Goal: Task Accomplishment & Management: Manage account settings

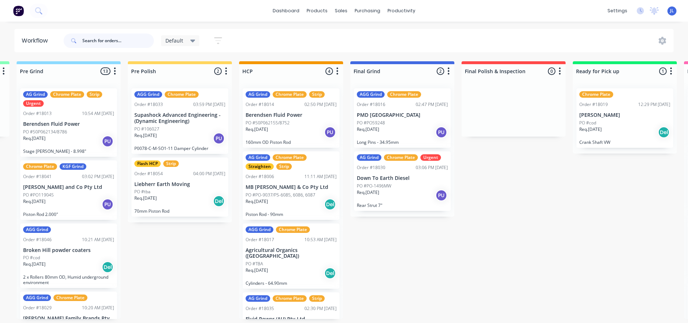
scroll to position [0, 442]
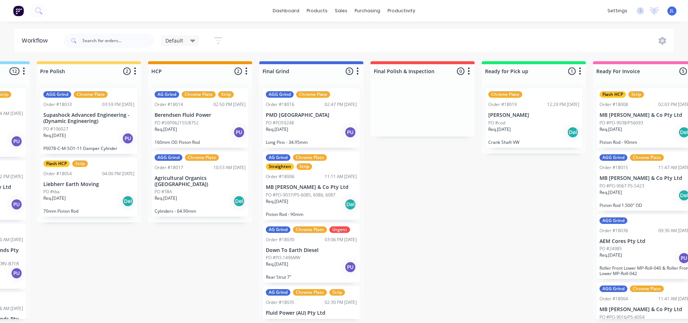
scroll to position [36, 0]
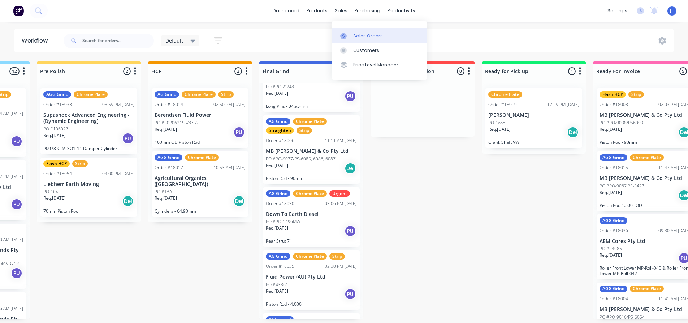
click at [351, 29] on link "Sales Orders" at bounding box center [379, 36] width 96 height 14
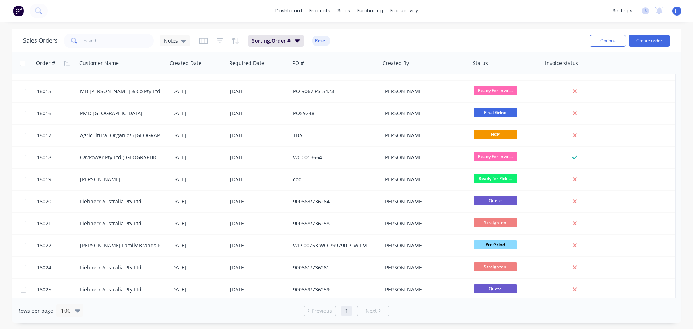
scroll to position [325, 0]
click at [49, 62] on div "Order #" at bounding box center [45, 63] width 19 height 7
click at [62, 62] on button "button" at bounding box center [66, 63] width 11 height 11
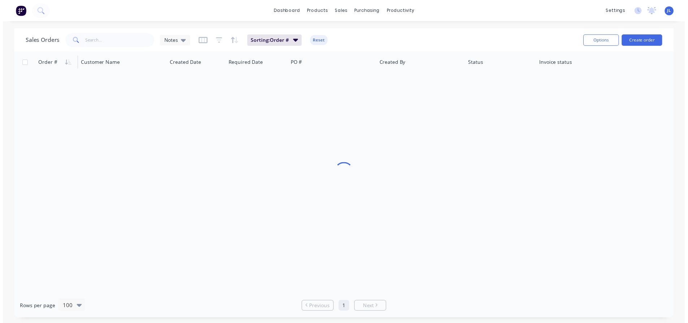
scroll to position [0, 0]
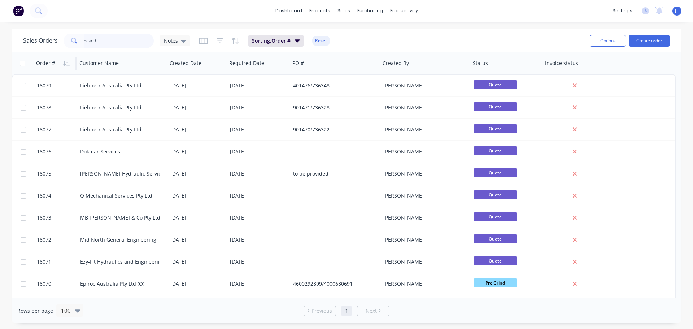
click at [97, 40] on input "text" at bounding box center [119, 41] width 70 height 14
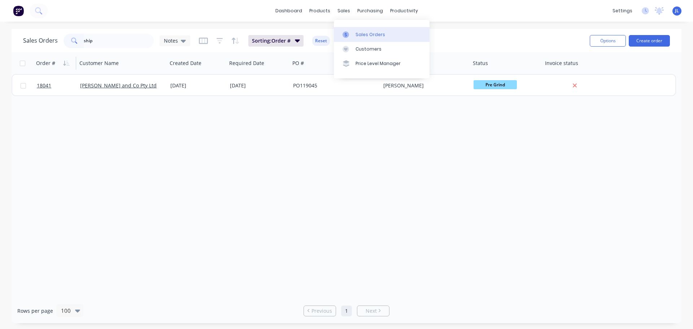
click at [344, 32] on icon at bounding box center [346, 34] width 6 height 6
click at [358, 36] on div "Sales Orders" at bounding box center [371, 34] width 30 height 6
click at [119, 40] on input "ship" at bounding box center [119, 41] width 70 height 14
type input "s"
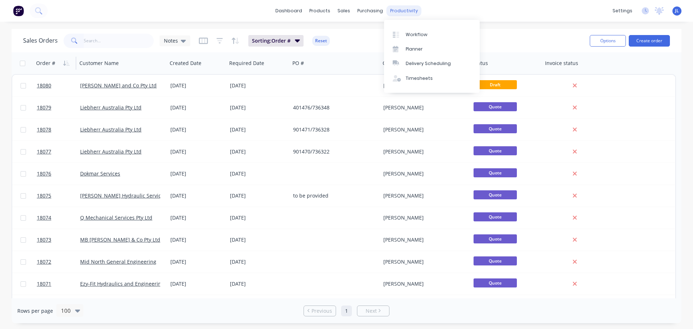
click at [406, 12] on div "productivity" at bounding box center [404, 10] width 35 height 11
click at [406, 31] on div "Workflow" at bounding box center [417, 34] width 22 height 6
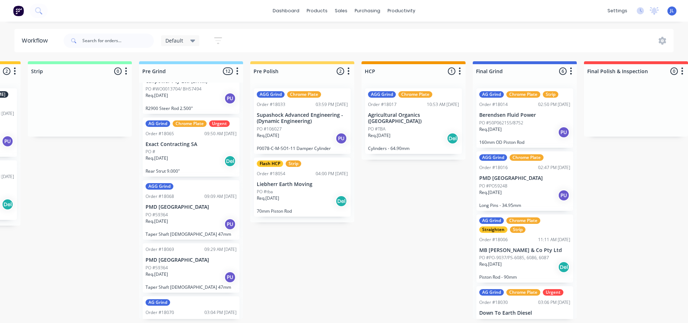
scroll to position [518, 0]
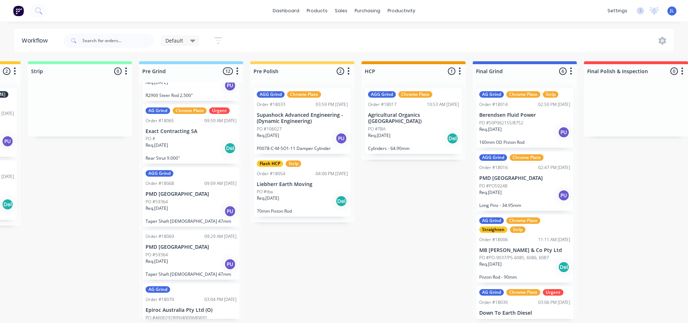
click at [201, 252] on div "PO #59364" at bounding box center [190, 255] width 91 height 6
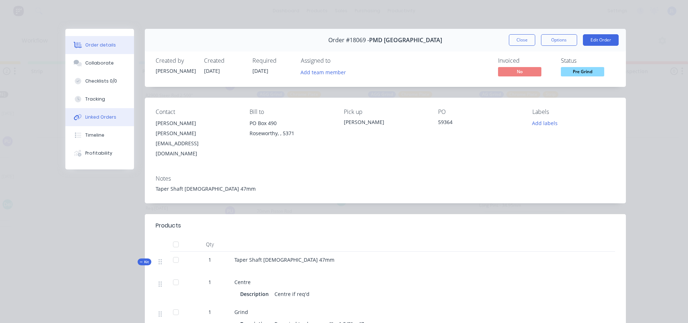
click at [103, 115] on div "Linked Orders" at bounding box center [100, 117] width 31 height 6
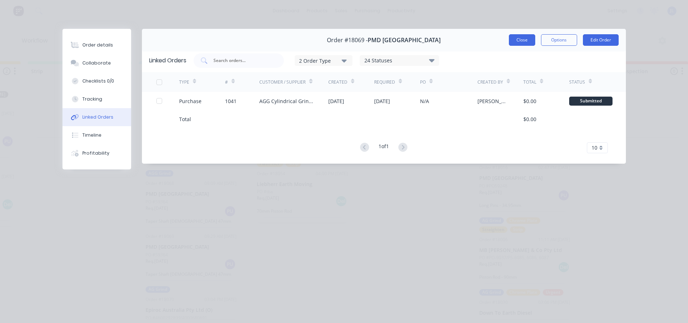
click at [533, 40] on button "Close" at bounding box center [522, 40] width 26 height 12
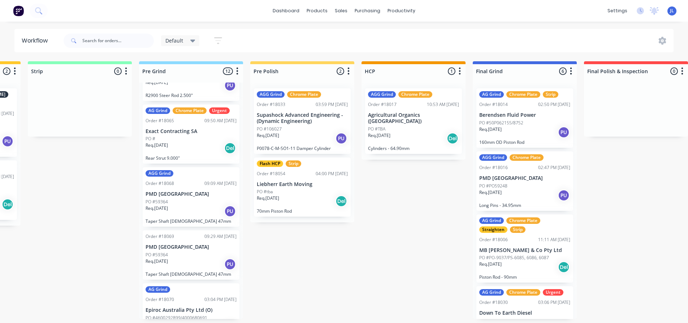
click at [189, 231] on div "Order #18069 09:29 AM 29/08/25 PMD Australia PO #59364 Req. 12/09/25 PU Taper S…" at bounding box center [191, 255] width 97 height 49
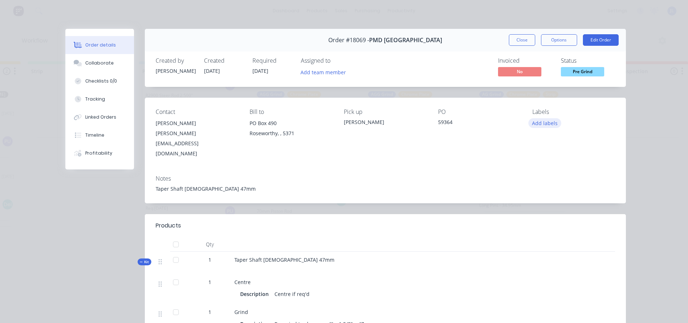
click at [542, 126] on button "Add labels" at bounding box center [544, 123] width 33 height 10
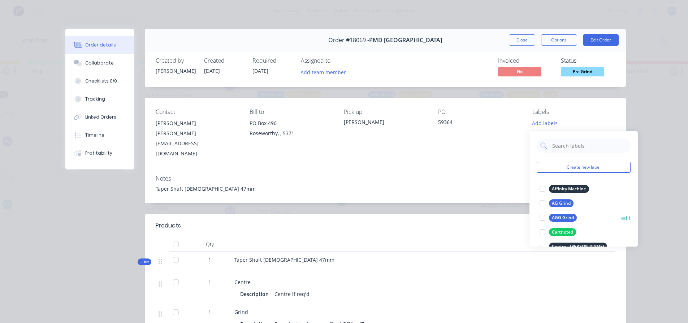
click at [543, 217] on div at bounding box center [542, 218] width 14 height 14
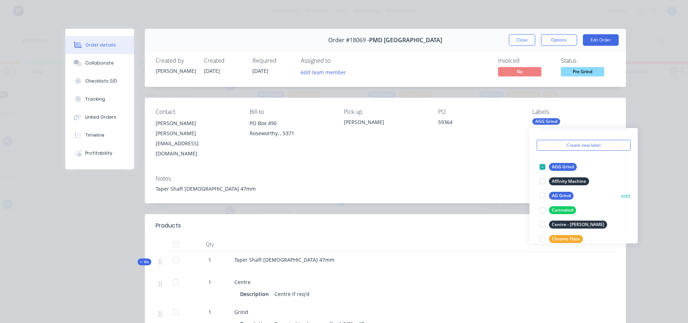
scroll to position [36, 0]
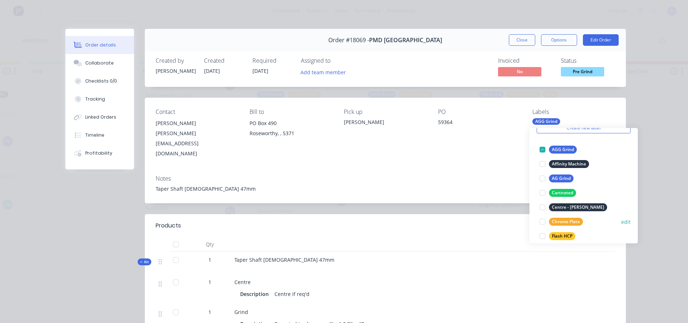
click at [543, 222] on div at bounding box center [542, 222] width 14 height 14
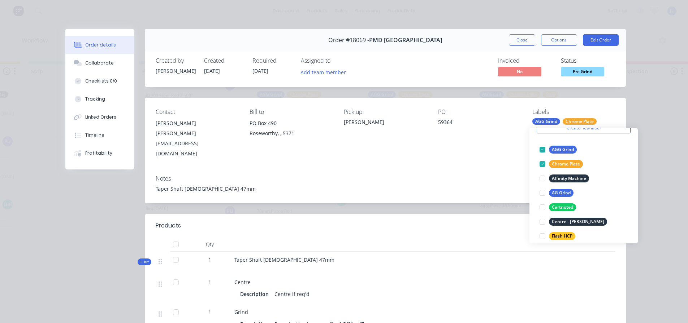
click at [0, 222] on div "Order details Collaborate Checklists 0/0 Tracking Linked Orders Timeline Profit…" at bounding box center [344, 161] width 688 height 323
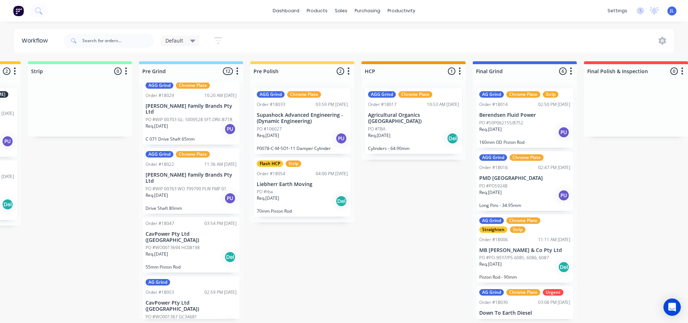
scroll to position [217, 0]
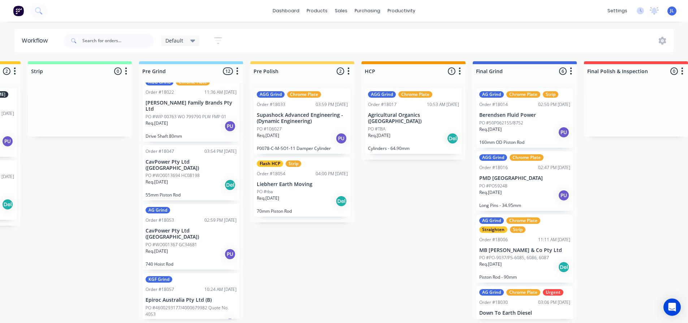
click at [184, 242] on p "PO #WO001367 GC34681" at bounding box center [171, 245] width 52 height 6
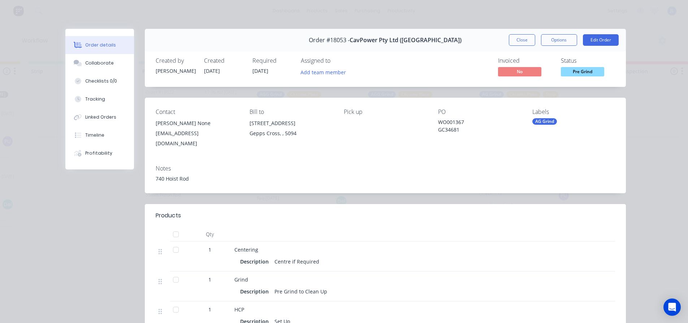
click at [528, 118] on div "Contact Kerry None kbolland@cavpower.com Bill to 589 Grand Junction Road Gepps …" at bounding box center [385, 129] width 481 height 62
click at [533, 119] on div "AG Grind" at bounding box center [544, 121] width 25 height 6
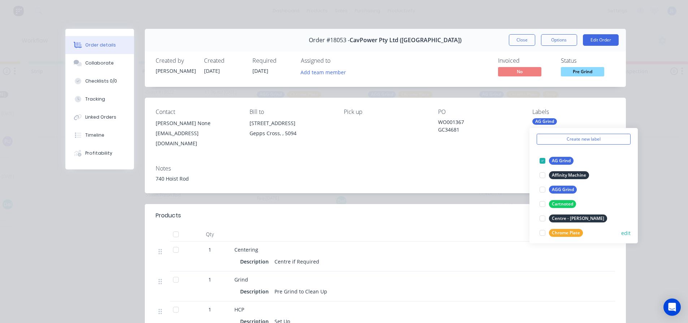
scroll to position [72, 0]
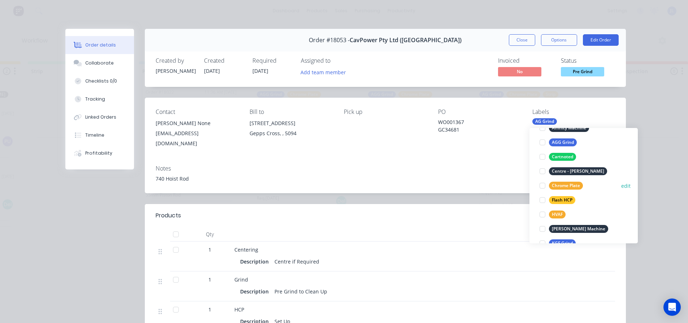
click at [543, 183] on div at bounding box center [542, 186] width 14 height 14
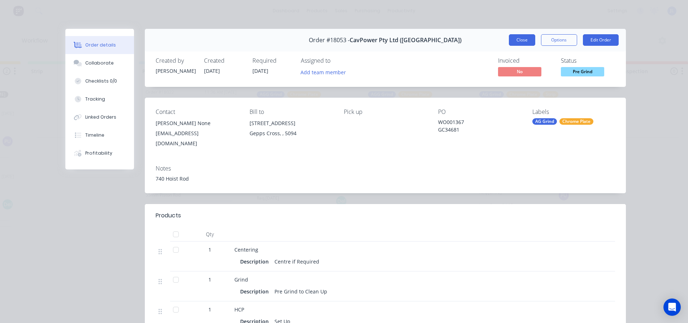
click at [529, 42] on button "Close" at bounding box center [522, 40] width 26 height 12
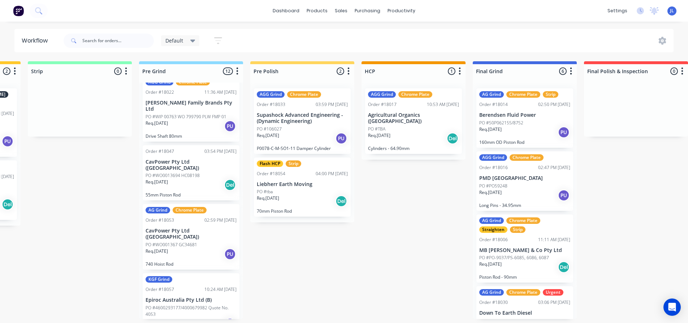
click at [197, 274] on div "KGF Grind Order #18057 10:24 AM 27/08/25 Epiroc Australia Pty Ltd (B) PO #46002…" at bounding box center [191, 307] width 97 height 66
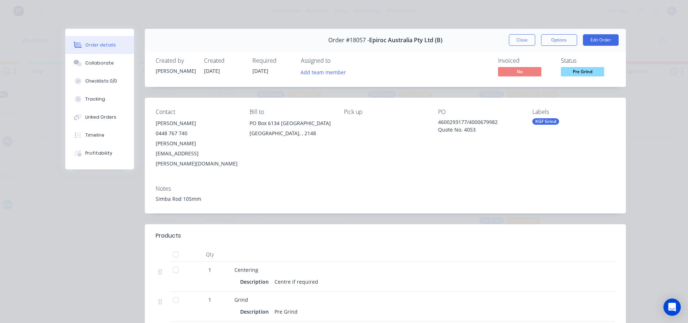
click at [536, 119] on div "KGF Grind" at bounding box center [545, 121] width 27 height 6
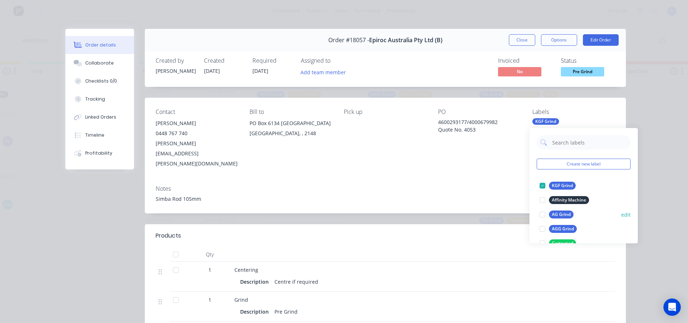
scroll to position [36, 0]
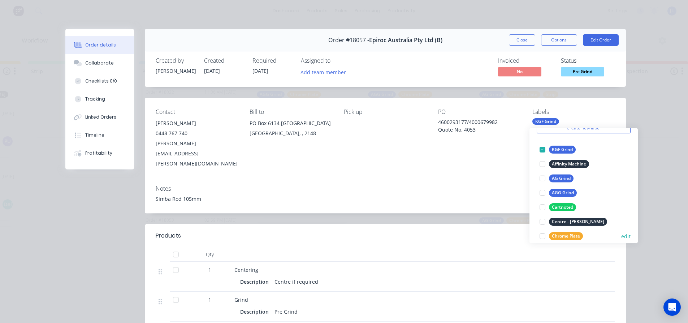
click at [545, 233] on div at bounding box center [542, 236] width 14 height 14
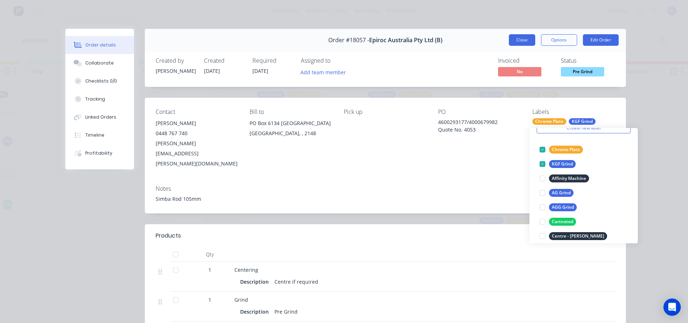
click at [509, 39] on button "Close" at bounding box center [522, 40] width 26 height 12
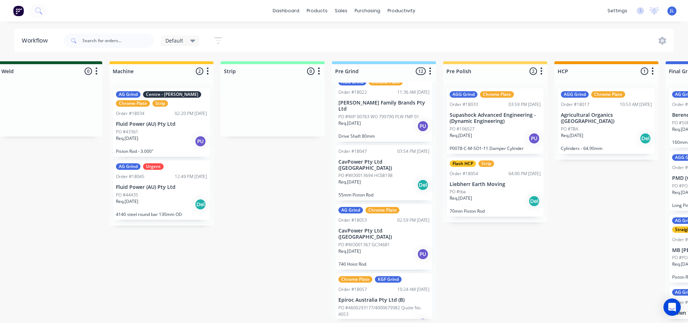
scroll to position [1, 128]
click at [133, 40] on input "text" at bounding box center [117, 41] width 71 height 14
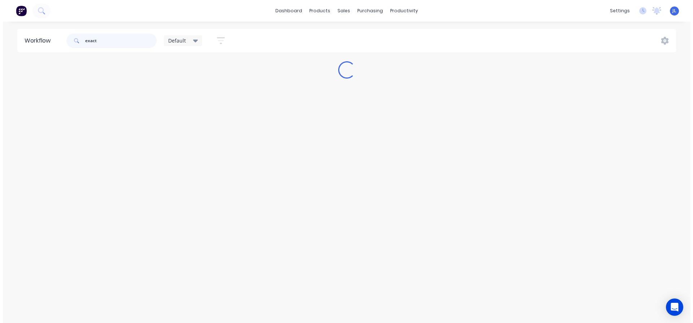
scroll to position [0, 0]
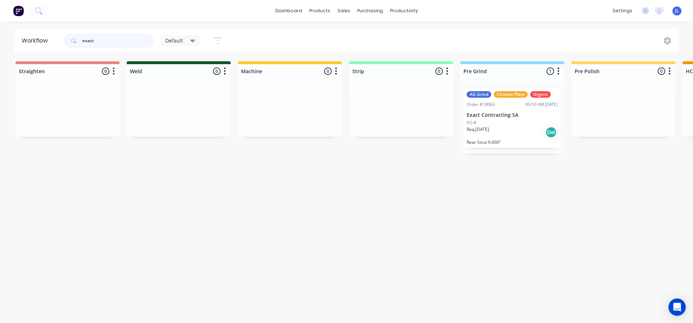
type input "exact"
click at [502, 131] on div "Req. 28/08/25 Del" at bounding box center [512, 132] width 91 height 12
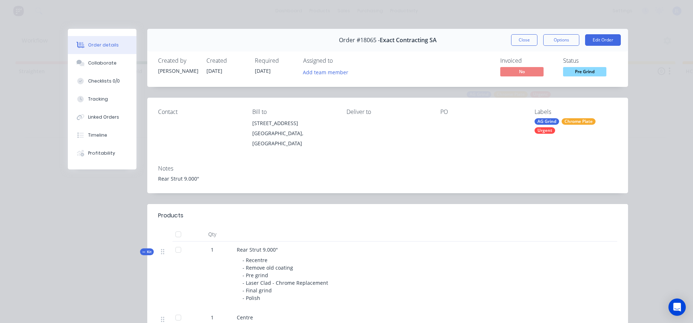
click at [574, 123] on div "Chrome Plate" at bounding box center [579, 121] width 34 height 6
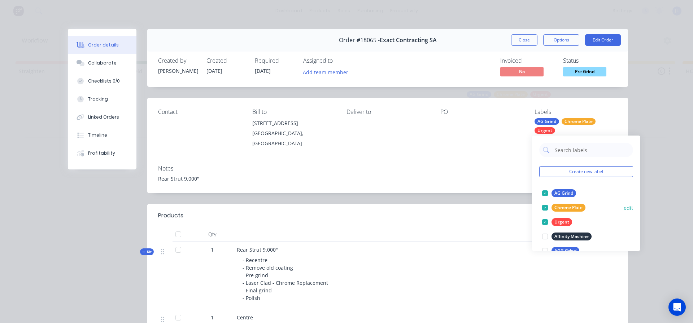
click at [545, 209] on div at bounding box center [545, 208] width 14 height 14
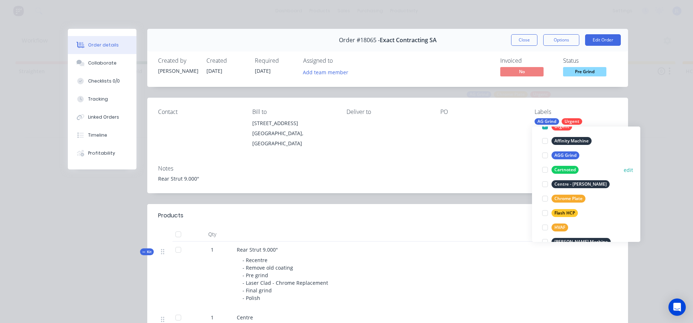
scroll to position [108, 0]
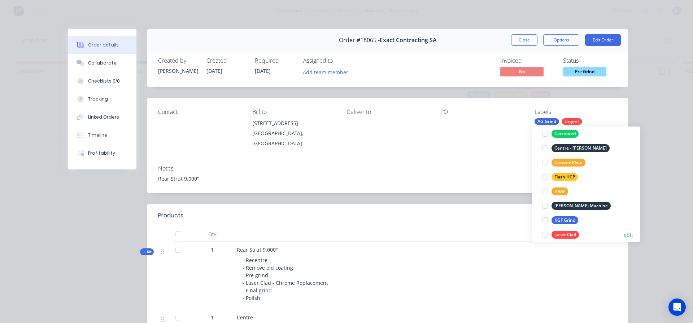
click at [546, 236] on div at bounding box center [545, 235] width 14 height 14
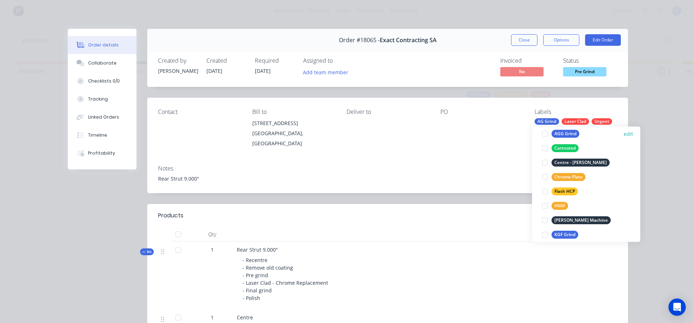
scroll to position [0, 0]
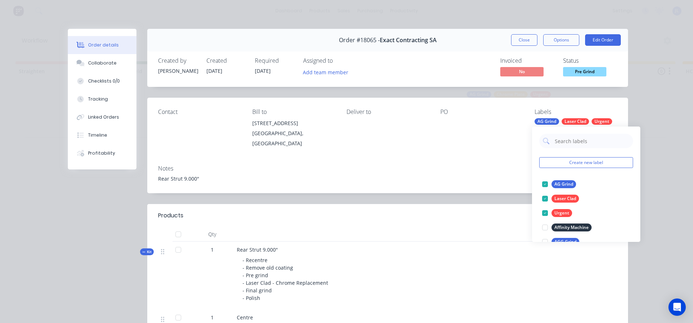
click at [669, 185] on div "Order details Collaborate Checklists 0/0 Tracking Linked Orders Timeline Profit…" at bounding box center [346, 161] width 693 height 323
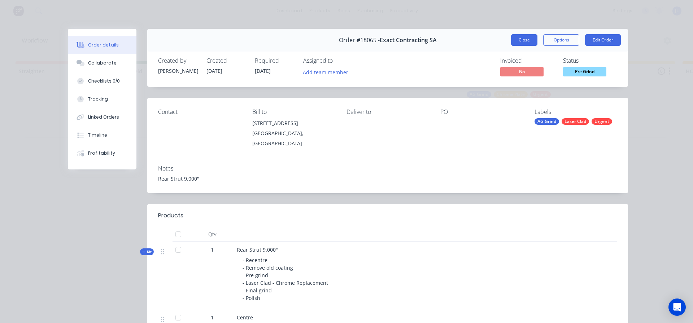
click at [524, 44] on button "Close" at bounding box center [524, 40] width 26 height 12
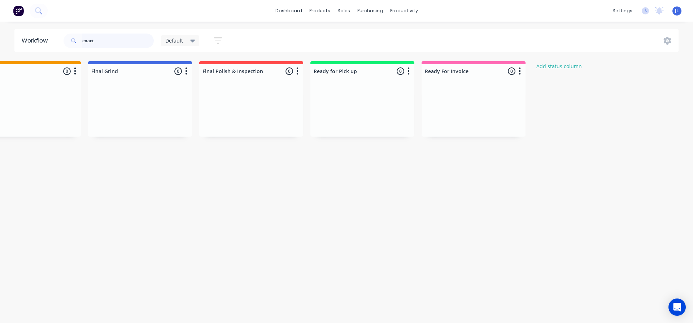
scroll to position [0, 725]
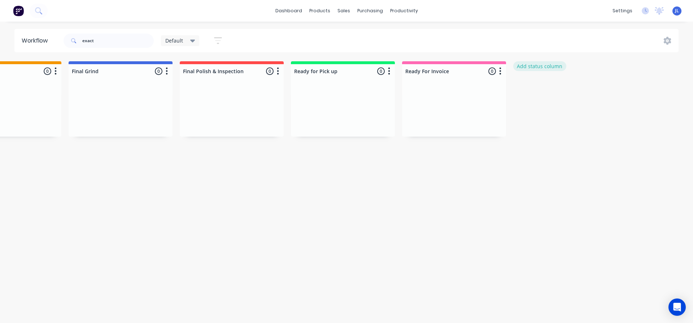
click at [538, 67] on button "Add status column" at bounding box center [539, 66] width 53 height 10
type input "Laser Clad"
click at [537, 88] on button "Add" at bounding box center [538, 88] width 40 height 12
drag, startPoint x: 576, startPoint y: 62, endPoint x: 431, endPoint y: 68, distance: 145.2
click at [427, 68] on div "Straighten 0 Status colour #F08080 hex #F08080 Save Cancel Notifications Email …" at bounding box center [132, 107] width 1727 height 92
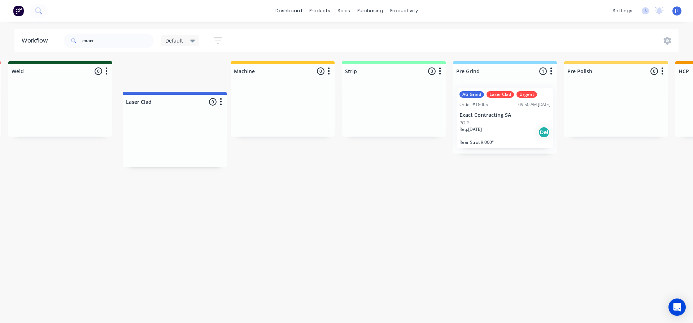
scroll to position [0, 118]
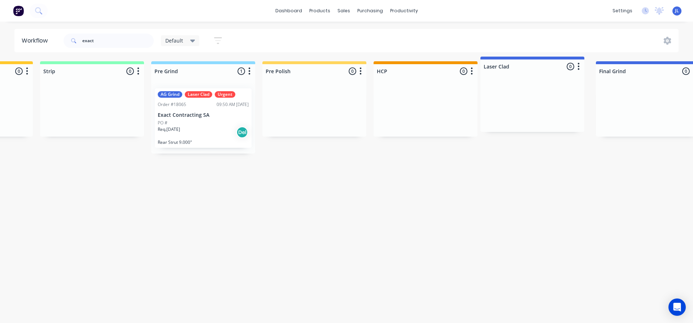
drag, startPoint x: 593, startPoint y: 73, endPoint x: 559, endPoint y: 67, distance: 33.7
click at [559, 67] on div "Straighten 0 Status colour #F08080 hex #F08080 Save Cancel Notifications Email …" at bounding box center [549, 107] width 1727 height 92
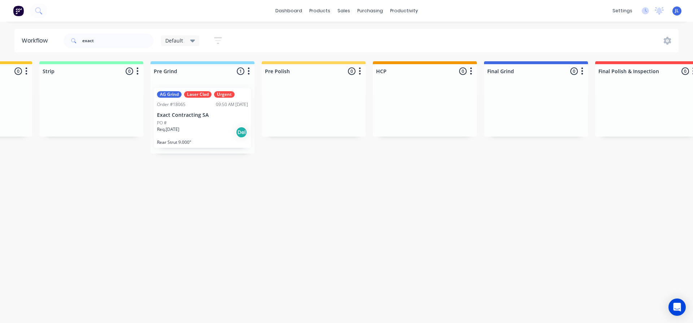
click at [581, 71] on icon "button" at bounding box center [582, 70] width 2 height 7
click at [551, 88] on span "Status colour" at bounding box center [538, 87] width 32 height 8
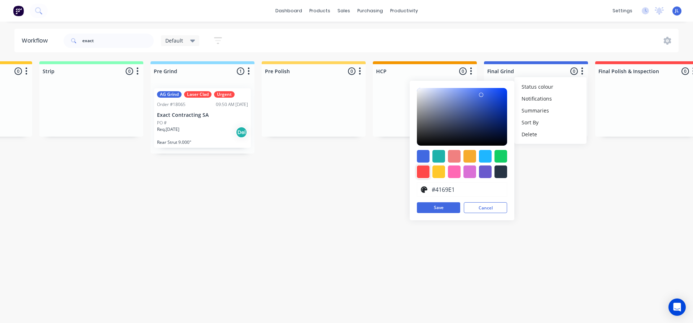
click at [424, 170] on div at bounding box center [423, 172] width 13 height 13
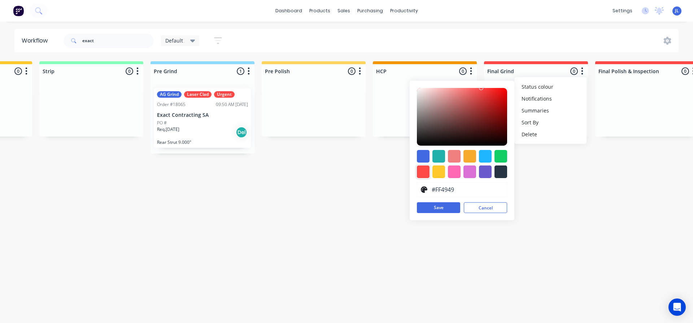
click at [425, 171] on div at bounding box center [423, 172] width 13 height 13
click at [438, 154] on div at bounding box center [438, 156] width 13 height 13
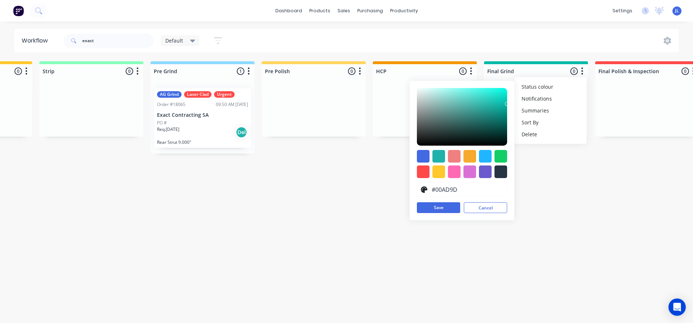
type input "#00AB9B"
drag, startPoint x: 490, startPoint y: 101, endPoint x: 511, endPoint y: 107, distance: 21.7
click at [511, 107] on div "#00AB9B hex #00AB9B Save Cancel" at bounding box center [462, 151] width 105 height 140
click at [448, 206] on button "Save" at bounding box center [438, 207] width 43 height 11
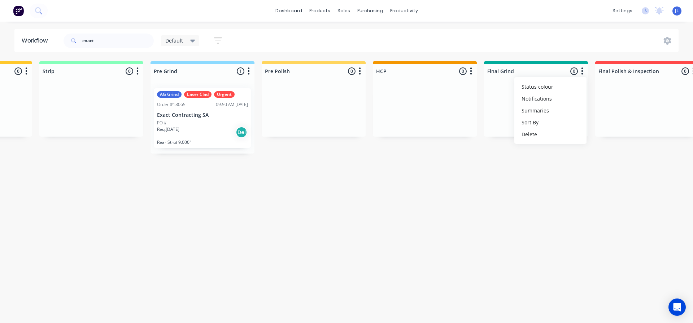
click at [383, 206] on html "dashboard products sales purchasing productivity dashboard products Product Cat…" at bounding box center [36, 140] width 693 height 280
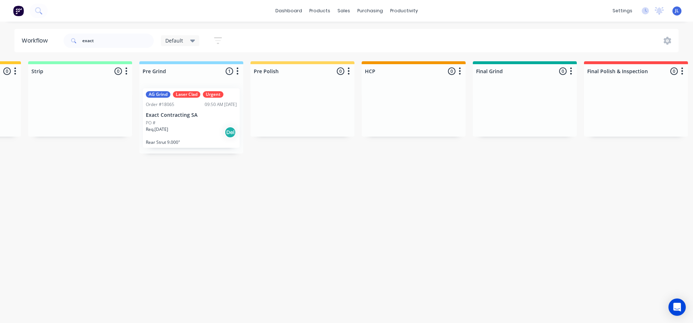
scroll to position [0, 319]
click at [184, 117] on p "Exact Contracting SA" at bounding box center [193, 115] width 91 height 6
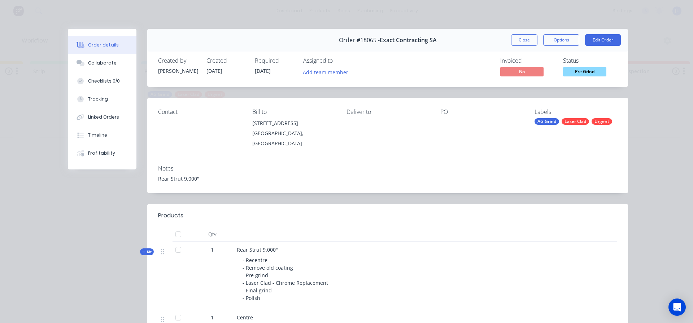
click at [574, 71] on span "Pre Grind" at bounding box center [584, 71] width 43 height 9
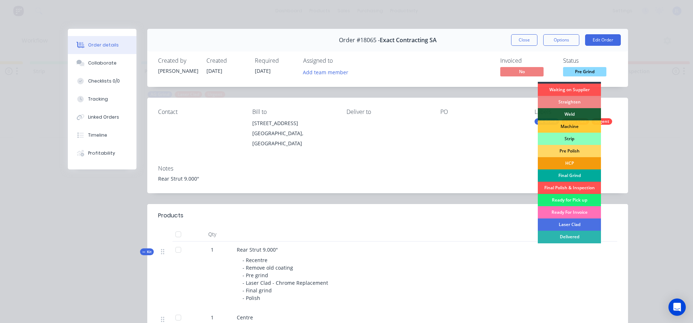
scroll to position [19, 0]
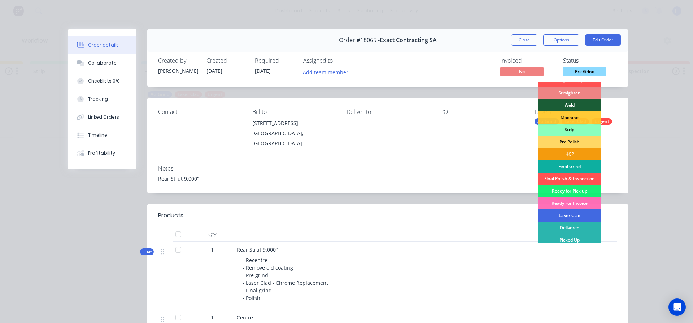
click at [571, 214] on div "Laser Clad" at bounding box center [569, 216] width 63 height 12
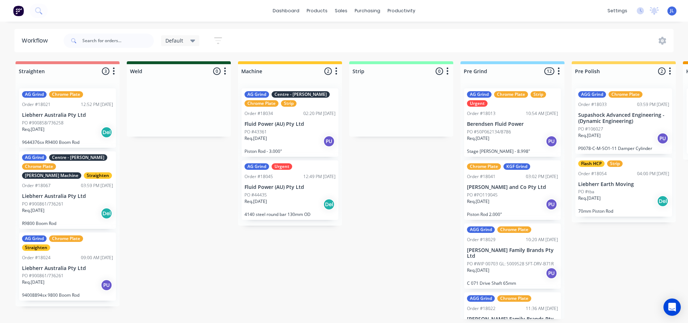
click at [187, 41] on div "Default" at bounding box center [180, 41] width 30 height 6
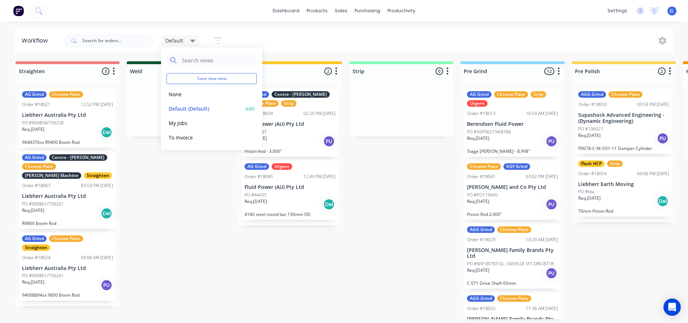
click at [248, 108] on button "edit" at bounding box center [249, 109] width 9 height 8
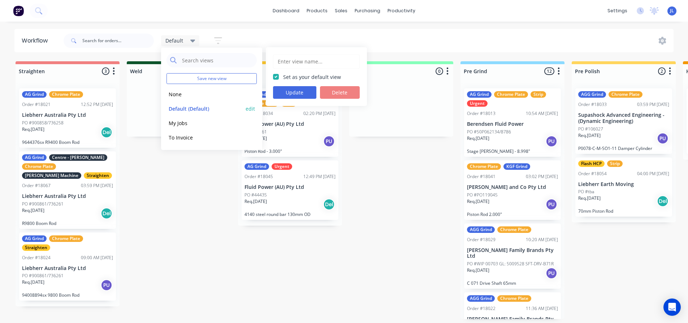
type input "Default"
checkbox input "true"
drag, startPoint x: 182, startPoint y: 251, endPoint x: 184, endPoint y: 244, distance: 7.2
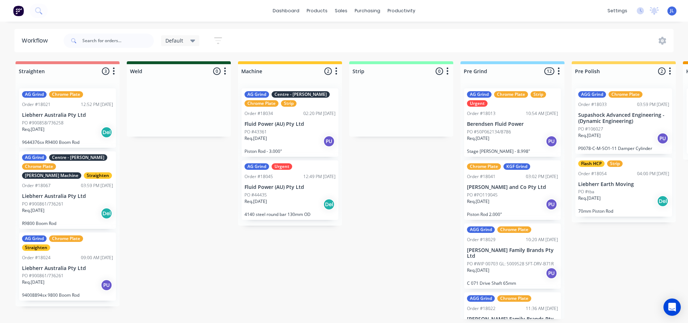
click at [219, 40] on icon "button" at bounding box center [218, 40] width 6 height 1
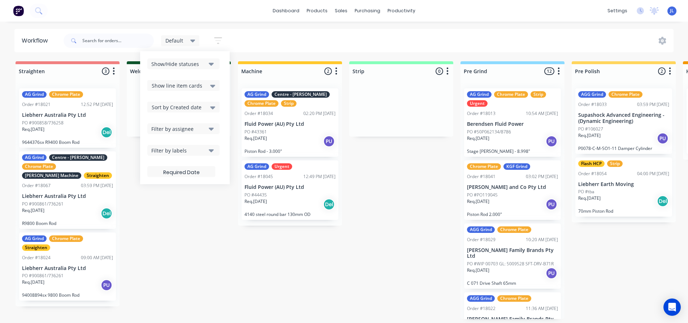
click at [212, 69] on button "Show/Hide statuses" at bounding box center [183, 63] width 72 height 11
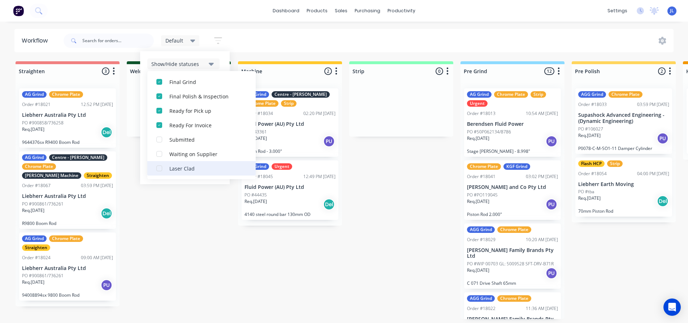
scroll to position [1, 0]
click at [158, 169] on div "button" at bounding box center [159, 168] width 14 height 14
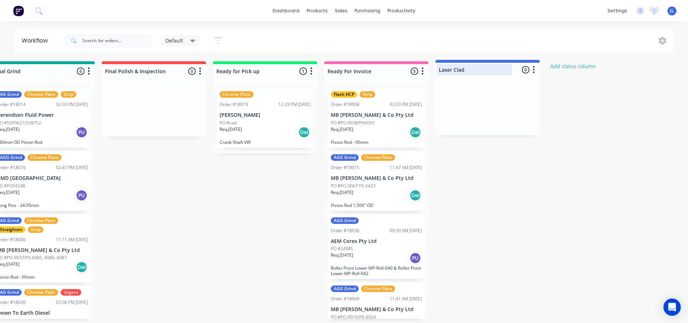
scroll to position [1, 803]
click at [494, 68] on div "Straighten 3 Status colour #F08080 hex #F08080 Save Cancel Notifications Email …" at bounding box center [55, 190] width 1727 height 258
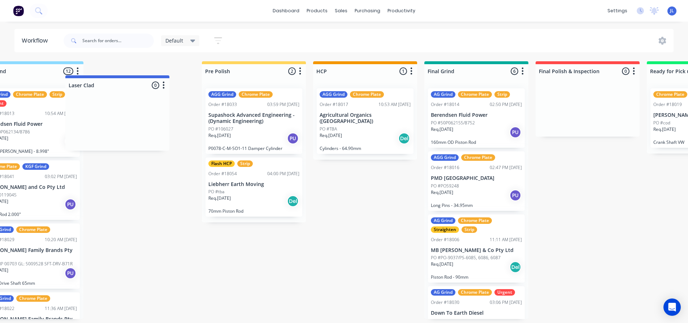
scroll to position [1, 480]
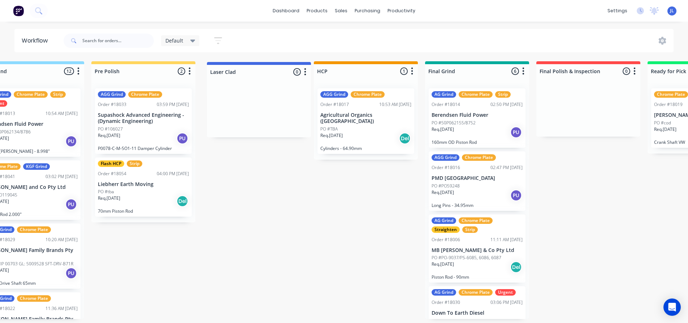
drag, startPoint x: 511, startPoint y: 71, endPoint x: 279, endPoint y: 73, distance: 232.8
click at [279, 73] on div "Straighten 3 Status colour #F08080 hex #F08080 Save Cancel Notifications Email …" at bounding box center [378, 190] width 1727 height 258
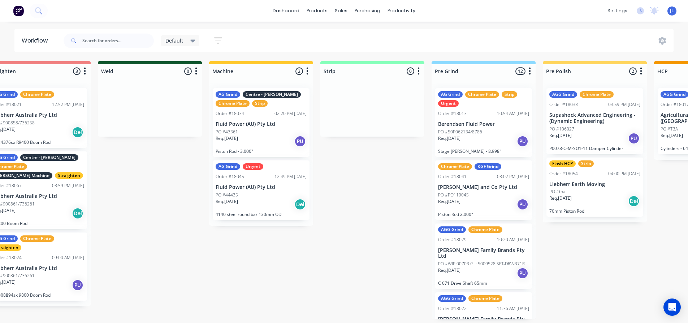
scroll to position [1, 0]
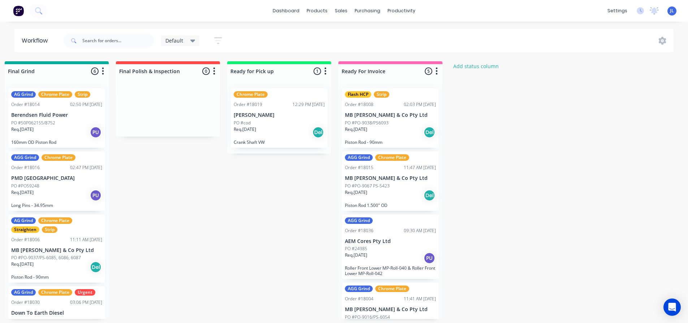
scroll to position [0, 786]
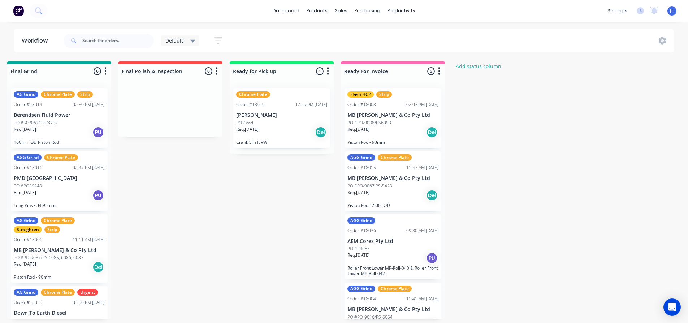
click at [192, 42] on icon at bounding box center [192, 41] width 5 height 3
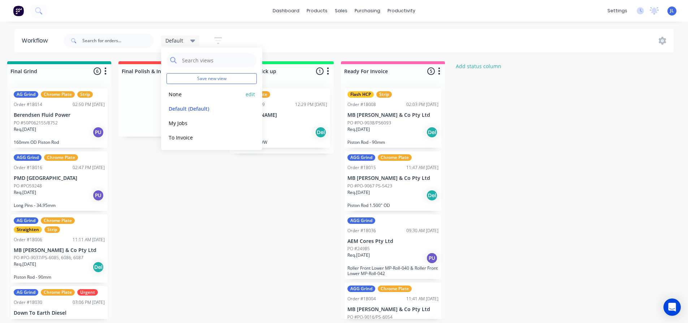
click at [199, 91] on button "None" at bounding box center [204, 94] width 77 height 8
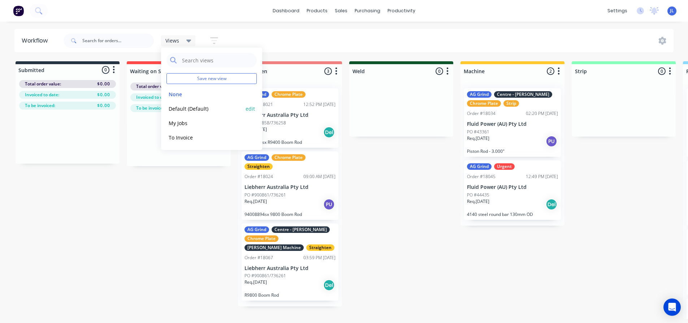
click at [204, 108] on button "Default (Default)" at bounding box center [204, 109] width 77 height 8
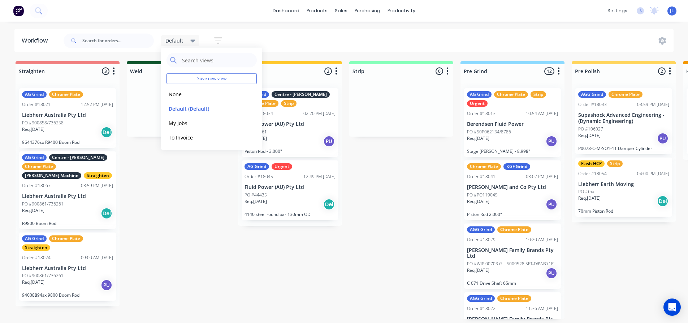
click at [218, 41] on icon "button" at bounding box center [218, 40] width 6 height 1
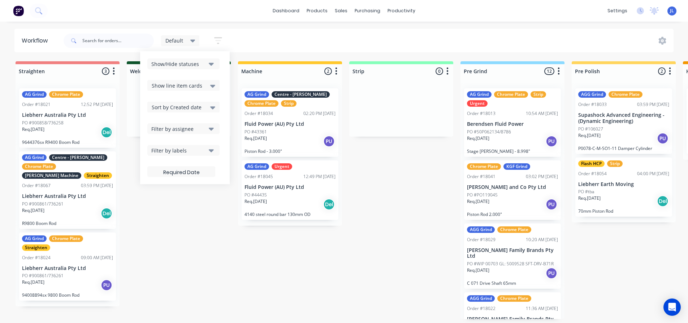
click at [211, 61] on icon "button" at bounding box center [211, 64] width 5 height 8
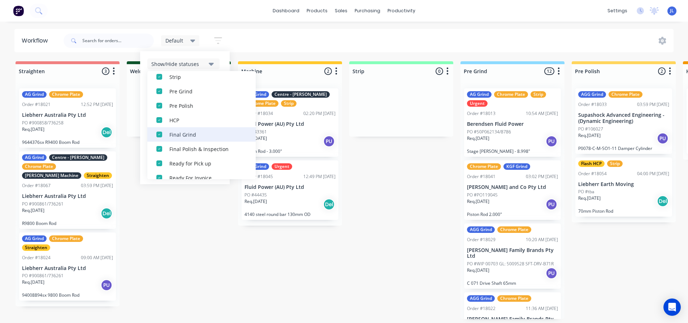
scroll to position [137, 0]
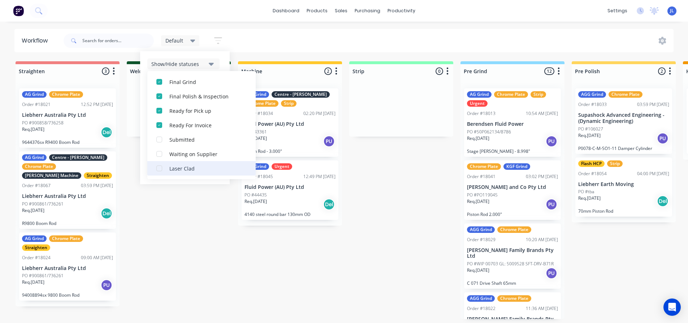
click at [160, 167] on div "button" at bounding box center [159, 168] width 14 height 14
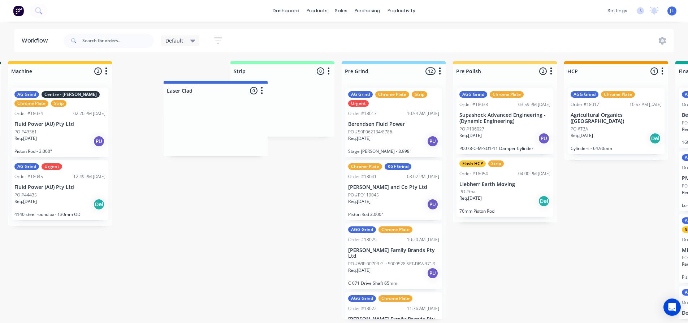
scroll to position [0, 230]
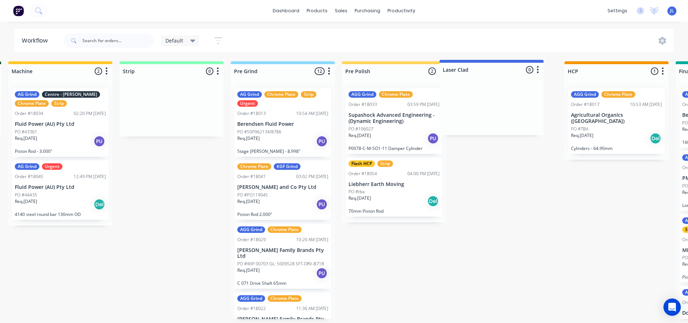
drag, startPoint x: 564, startPoint y: 69, endPoint x: 511, endPoint y: 69, distance: 53.1
click at [511, 69] on div "Straighten 3 Status colour #F08080 hex #F08080 Save Cancel Notifications Email …" at bounding box center [628, 190] width 1727 height 258
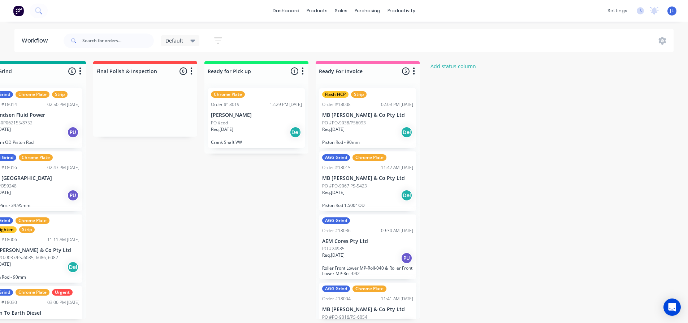
scroll to position [0, 879]
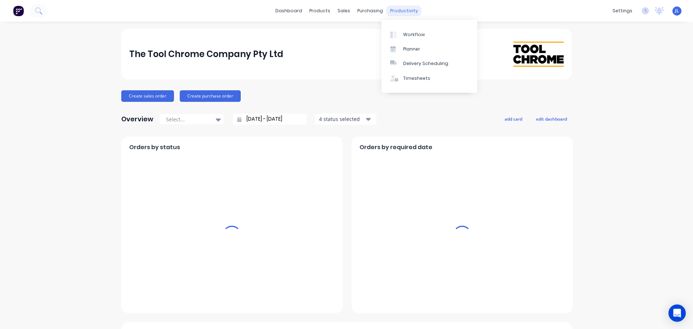
click at [398, 11] on div "productivity" at bounding box center [404, 10] width 35 height 11
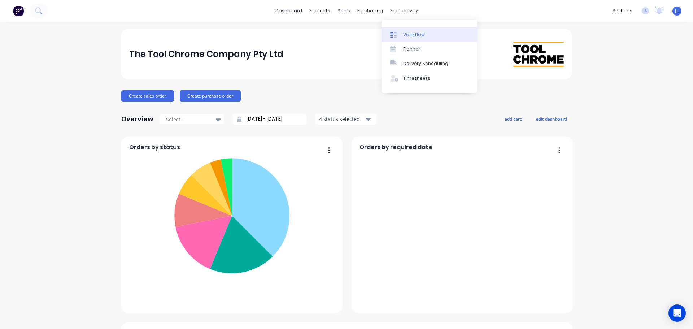
click at [407, 32] on div "Workflow" at bounding box center [414, 34] width 22 height 6
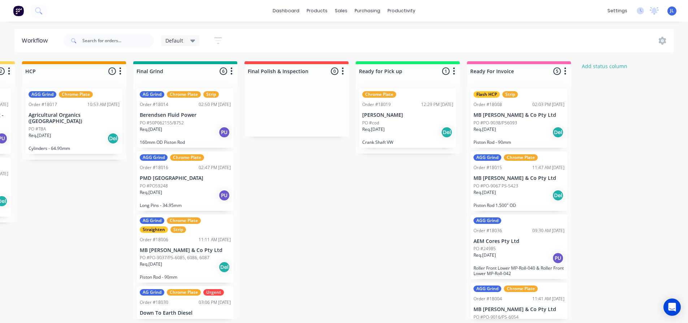
scroll to position [0, 656]
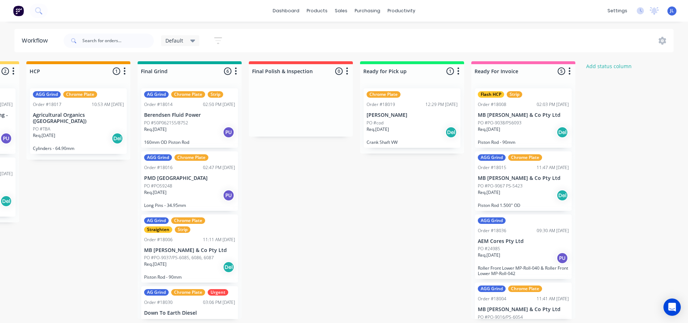
click at [195, 42] on div "Default" at bounding box center [180, 40] width 39 height 11
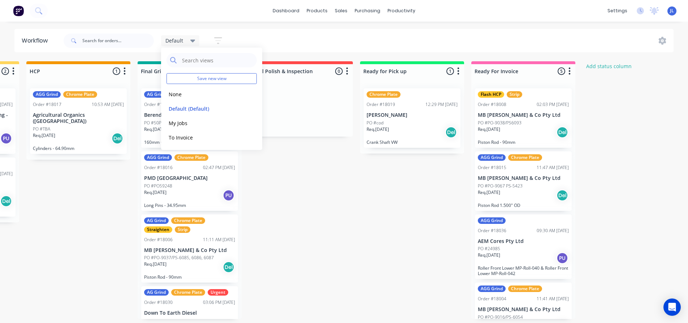
click at [216, 41] on icon "button" at bounding box center [218, 40] width 6 height 1
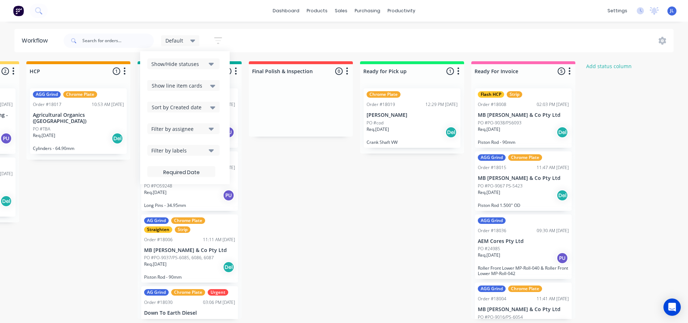
click at [204, 60] on div "Show/Hide statuses" at bounding box center [178, 64] width 54 height 8
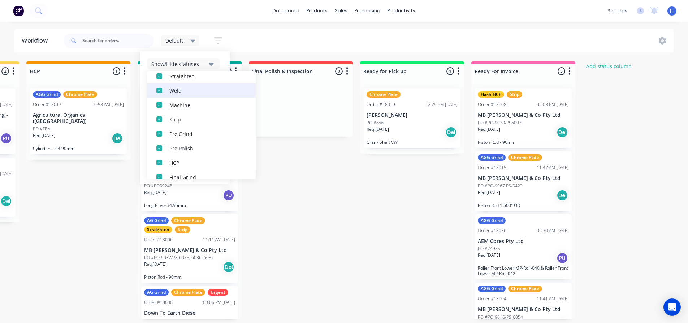
scroll to position [137, 0]
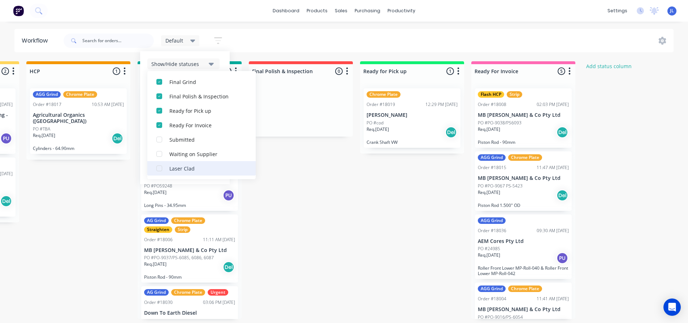
click at [161, 169] on div "button" at bounding box center [159, 168] width 14 height 14
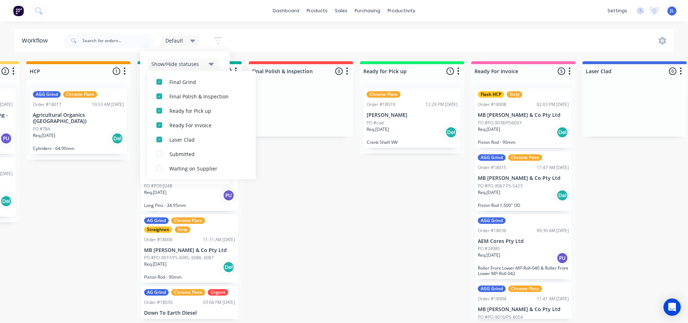
click at [372, 212] on div "Straighten 3 Status colour #F08080 hex #F08080 Save Cancel Notifications Email …" at bounding box center [201, 190] width 1727 height 258
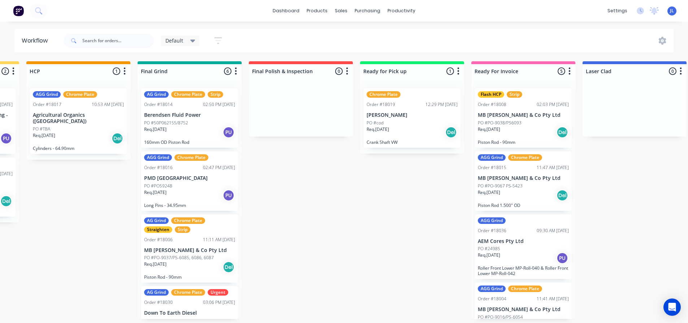
click at [195, 40] on icon at bounding box center [192, 41] width 5 height 3
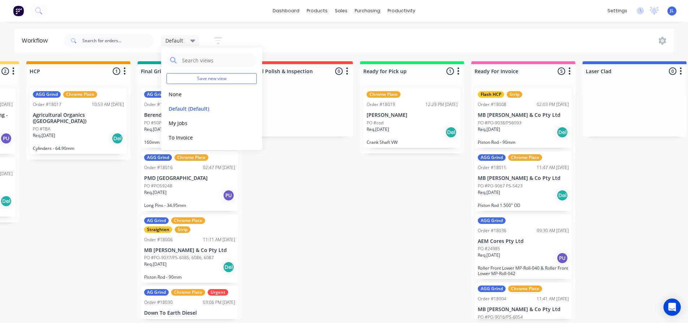
click at [257, 110] on div "Save new view None edit Default (Default) edit My Jobs edit To Invoice edit" at bounding box center [211, 99] width 101 height 103
click at [251, 109] on button "edit" at bounding box center [249, 109] width 9 height 8
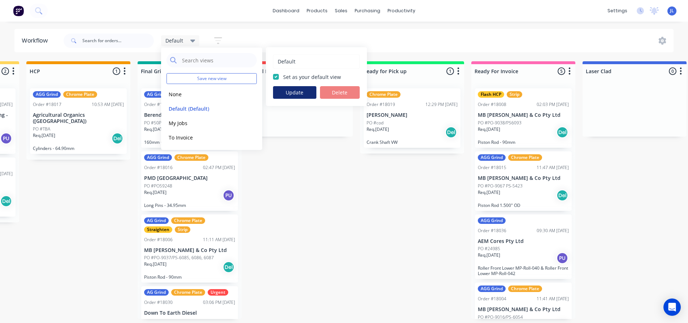
click at [298, 96] on button "Update" at bounding box center [294, 92] width 43 height 13
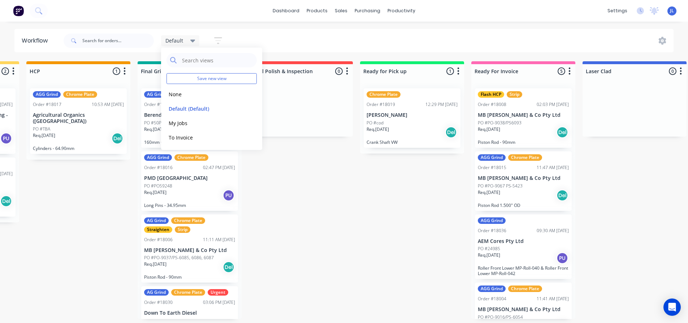
click at [389, 175] on div "Straighten 3 Status colour #F08080 hex #F08080 Save Cancel Notifications Email …" at bounding box center [201, 190] width 1727 height 258
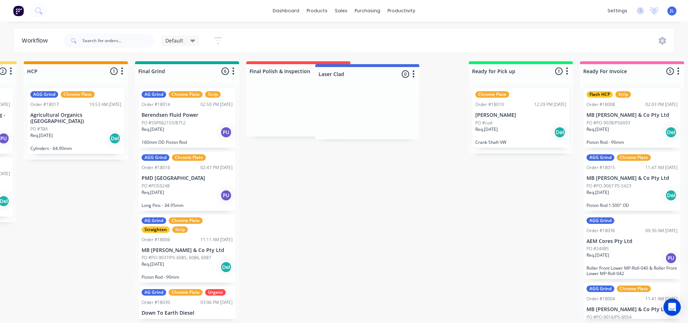
scroll to position [0, 659]
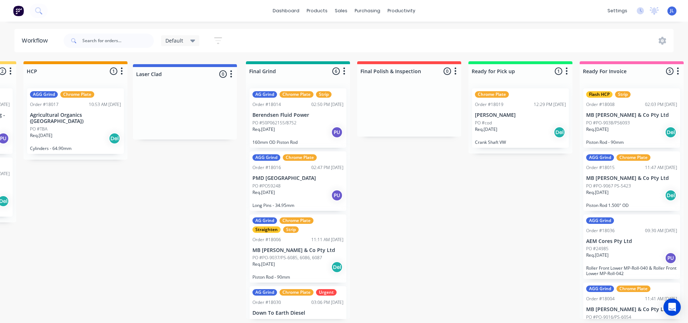
drag, startPoint x: 656, startPoint y: 68, endPoint x: 205, endPoint y: 71, distance: 451.2
click at [205, 71] on div "Straighten 3 Status colour #F08080 hex #F08080 Save Cancel Notifications Email …" at bounding box center [199, 190] width 1727 height 258
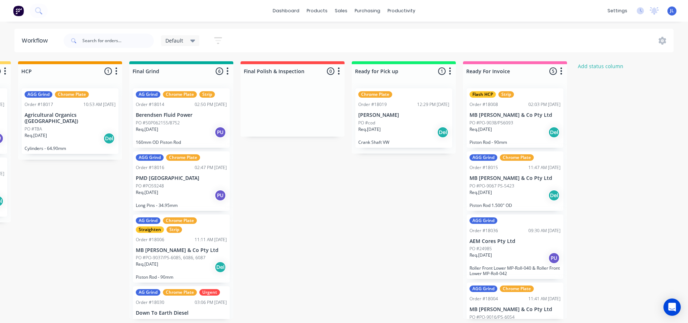
scroll to position [0, 675]
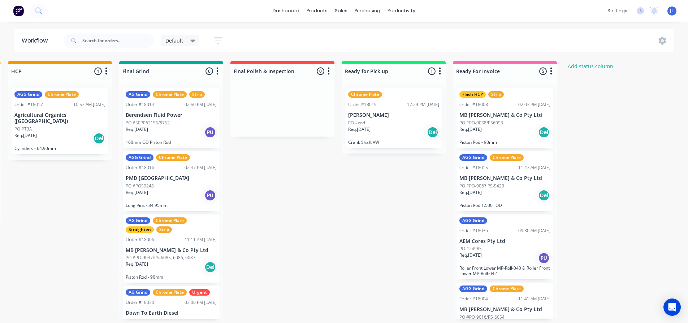
click at [191, 42] on icon at bounding box center [192, 41] width 5 height 8
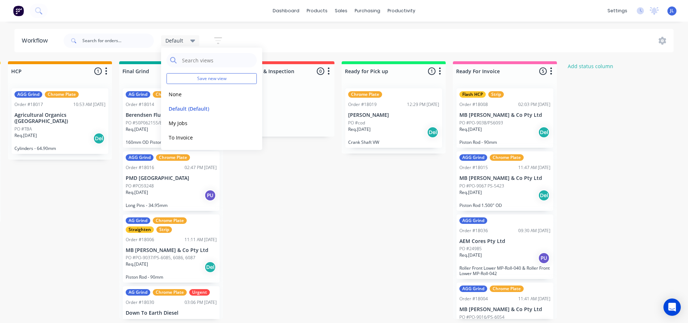
click at [217, 35] on button "button" at bounding box center [217, 41] width 23 height 14
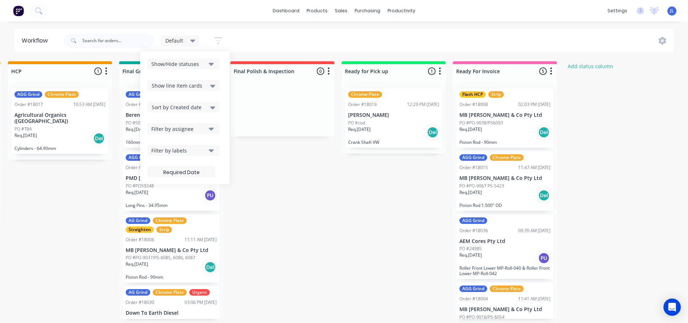
click at [211, 67] on icon "button" at bounding box center [211, 64] width 5 height 8
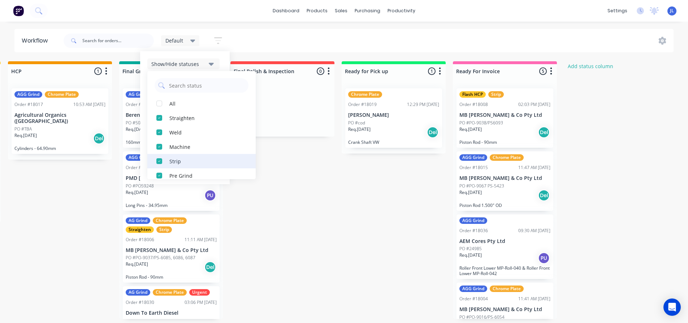
scroll to position [137, 0]
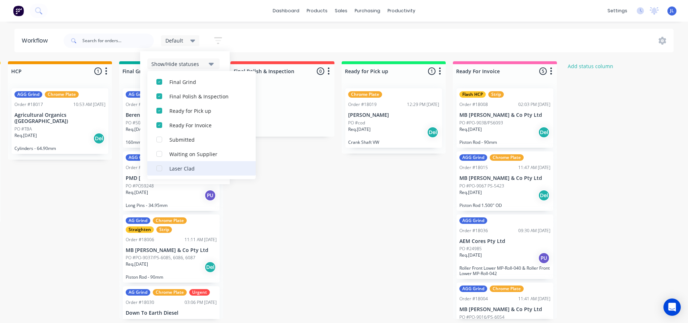
click at [159, 167] on div "button" at bounding box center [159, 168] width 14 height 14
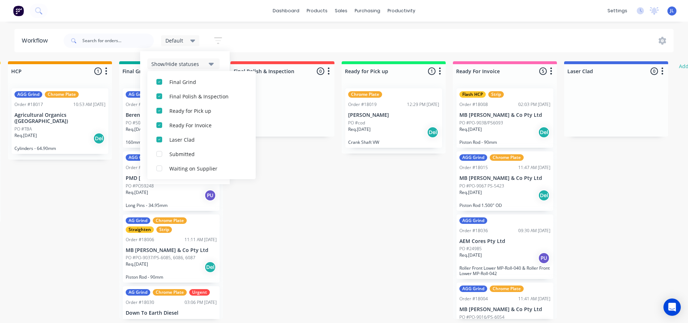
click at [300, 212] on div "Straighten 3 Status colour #F08080 hex #F08080 Save Cancel Notifications Email …" at bounding box center [183, 190] width 1727 height 258
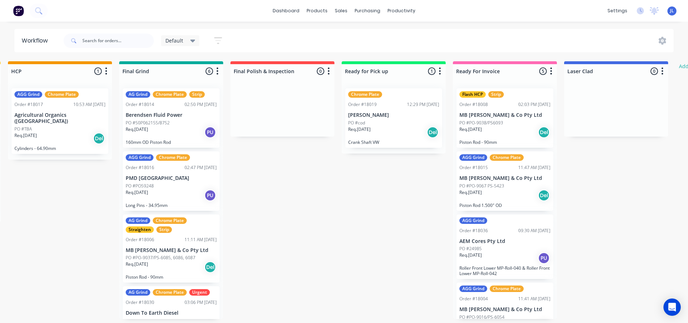
click at [190, 38] on icon at bounding box center [192, 41] width 5 height 8
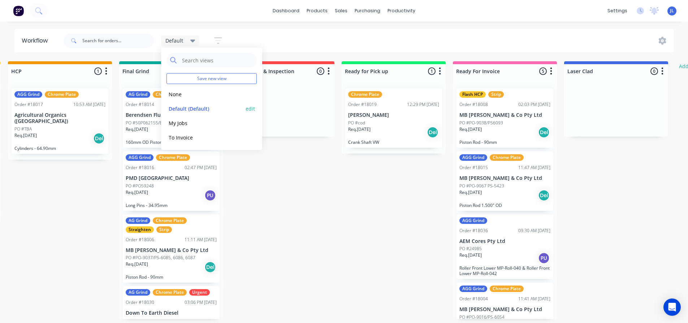
click at [202, 110] on button "Default (Default)" at bounding box center [204, 109] width 77 height 8
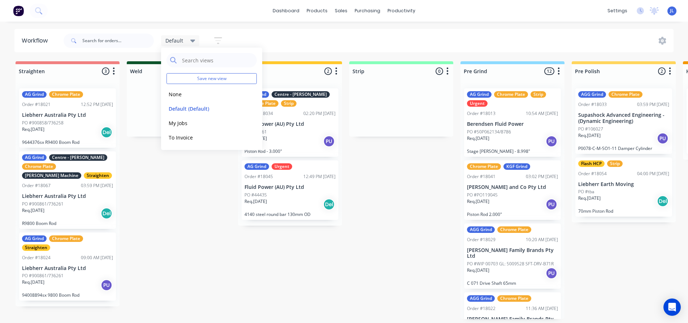
click at [213, 40] on button "button" at bounding box center [217, 41] width 23 height 14
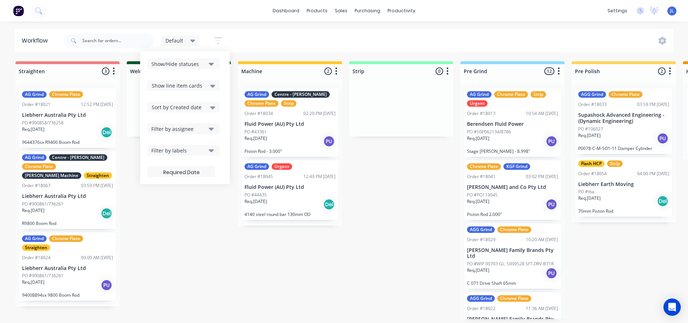
click at [206, 66] on div "Show/Hide statuses" at bounding box center [178, 64] width 54 height 8
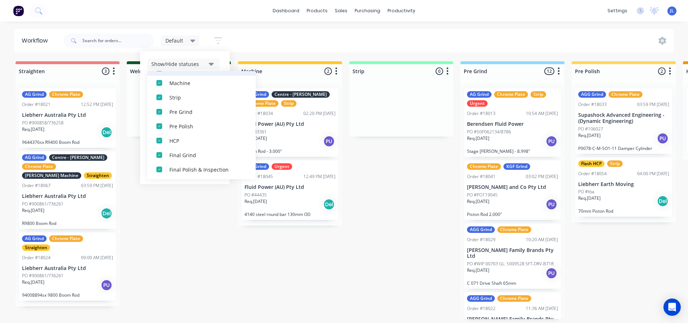
scroll to position [137, 0]
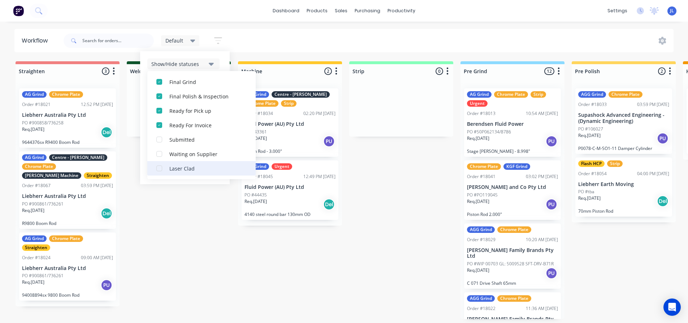
click at [160, 171] on div "button" at bounding box center [159, 168] width 14 height 14
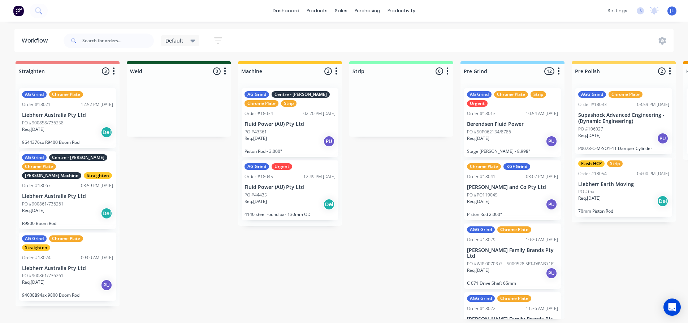
click at [193, 41] on icon at bounding box center [192, 41] width 5 height 3
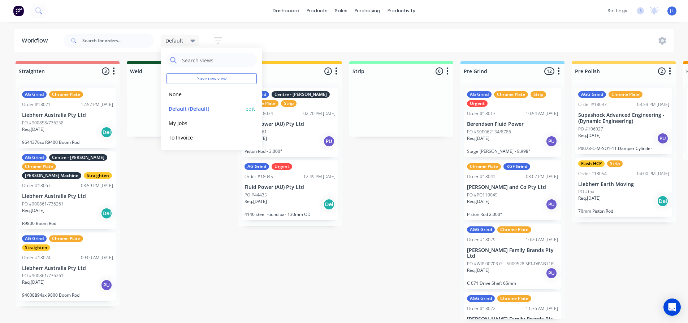
click at [211, 105] on button "Default (Default)" at bounding box center [204, 109] width 77 height 8
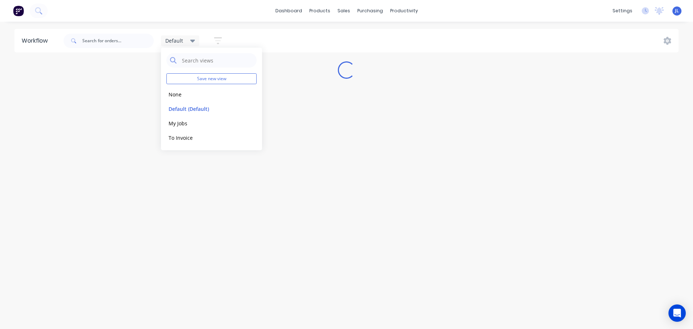
click at [218, 42] on icon "button" at bounding box center [218, 40] width 8 height 9
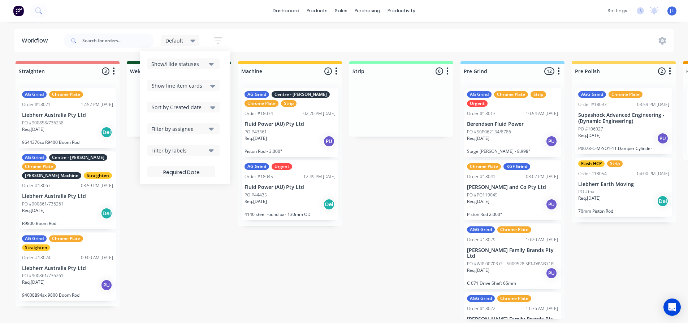
click at [214, 67] on button "Show/Hide statuses" at bounding box center [183, 63] width 72 height 11
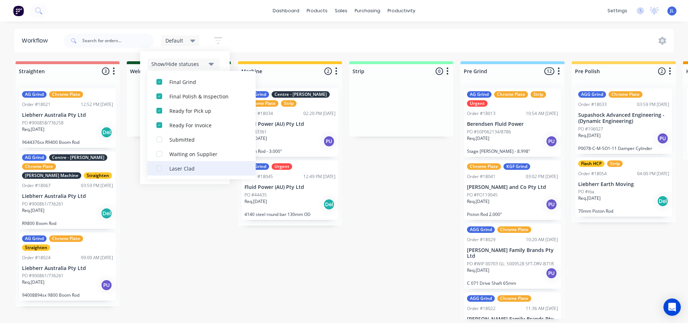
click at [162, 171] on div "button" at bounding box center [159, 168] width 14 height 14
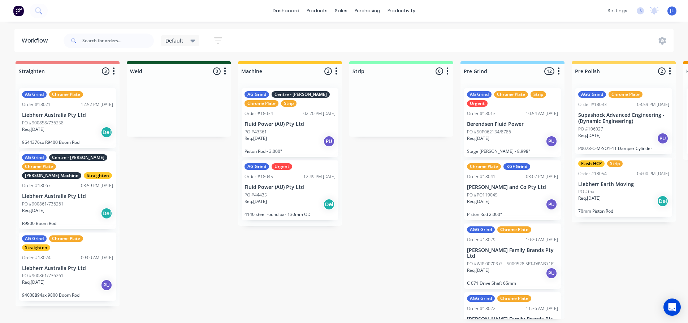
click at [195, 42] on div "Default" at bounding box center [180, 40] width 39 height 11
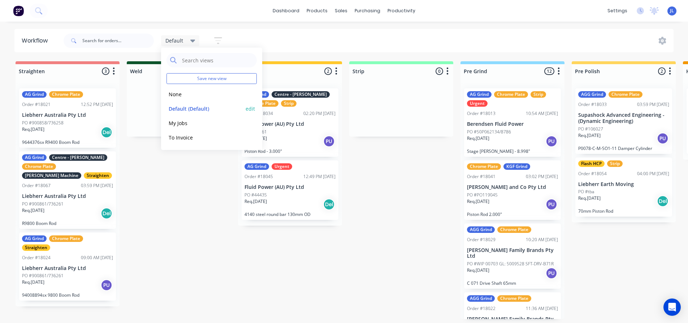
click at [249, 107] on button "edit" at bounding box center [249, 109] width 9 height 8
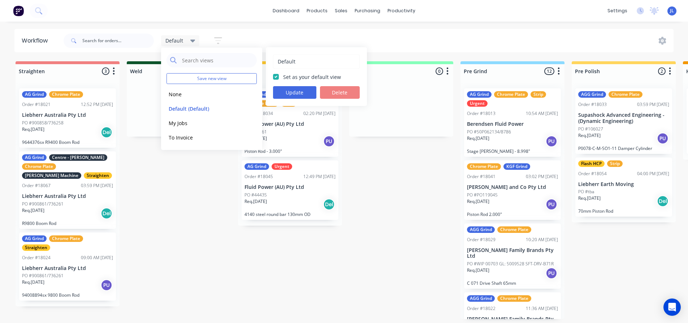
click at [295, 99] on div "Default Set as your default view Update Delete" at bounding box center [316, 76] width 101 height 59
click at [295, 96] on button "Update" at bounding box center [294, 92] width 43 height 13
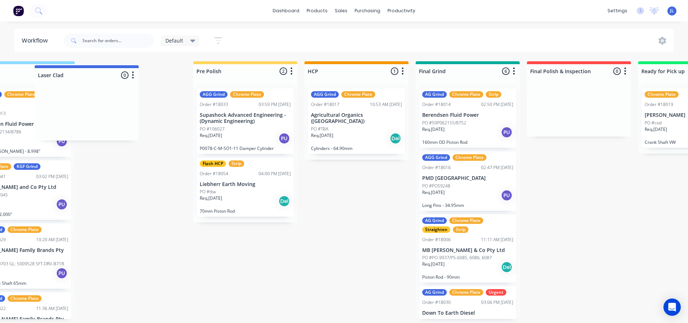
scroll to position [0, 485]
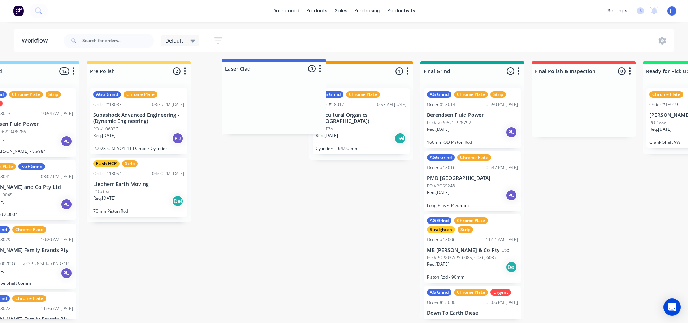
drag, startPoint x: 528, startPoint y: 70, endPoint x: 297, endPoint y: 69, distance: 231.0
click at [297, 69] on div "Straighten 3 Status colour #F08080 hex #F08080 Save Cancel Notifications Email …" at bounding box center [373, 190] width 1727 height 258
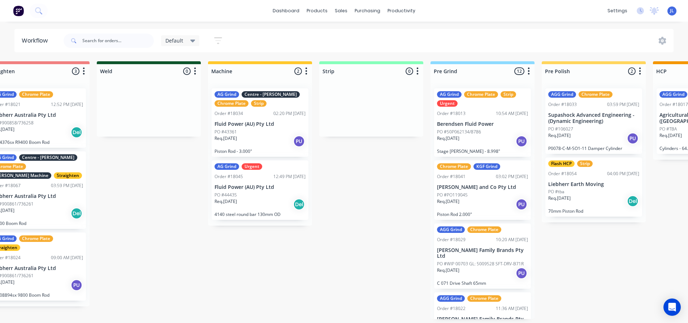
scroll to position [0, 0]
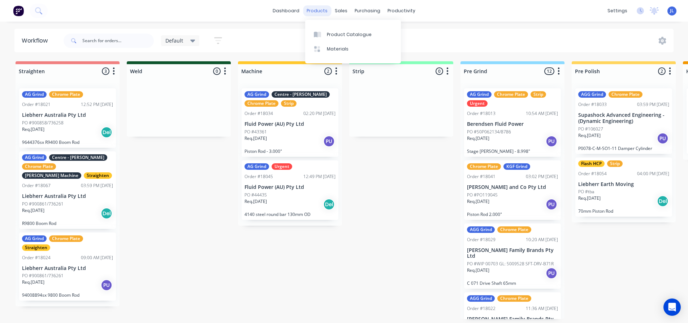
click at [310, 10] on div "products" at bounding box center [317, 10] width 28 height 11
click at [346, 26] on div "Sales Orders Customers Price Level Manager" at bounding box center [379, 49] width 96 height 58
click at [347, 31] on link "Sales Orders" at bounding box center [379, 34] width 96 height 14
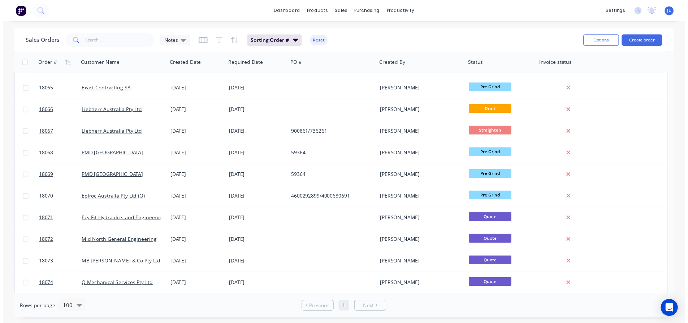
scroll to position [1371, 0]
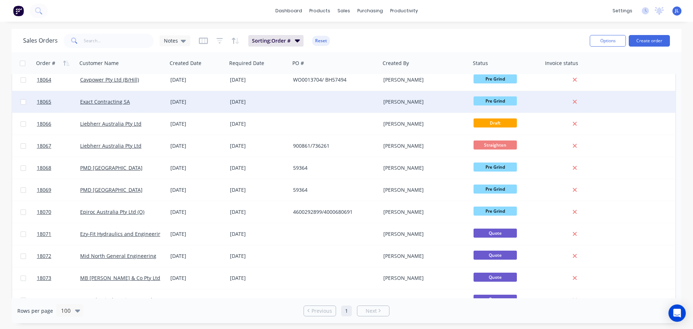
click at [265, 104] on div "28 Aug 2025" at bounding box center [258, 101] width 57 height 7
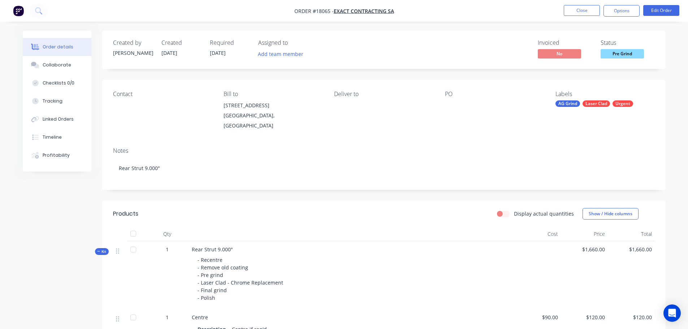
click at [620, 54] on span "Pre Grind" at bounding box center [621, 53] width 43 height 9
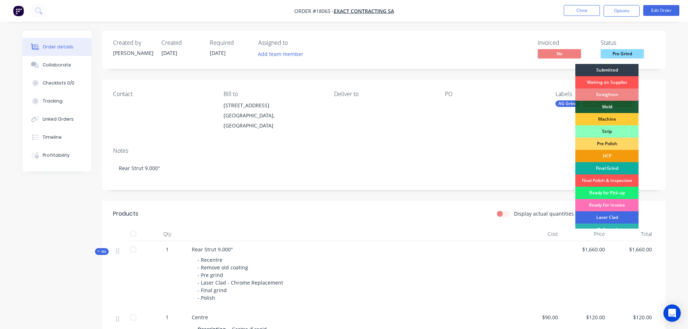
click at [608, 218] on div "Laser Clad" at bounding box center [606, 217] width 63 height 12
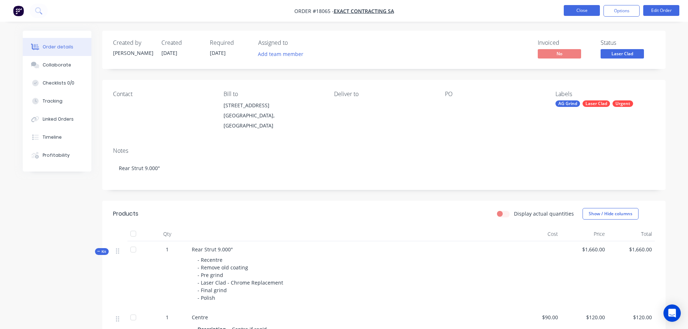
click at [584, 11] on button "Close" at bounding box center [581, 10] width 36 height 11
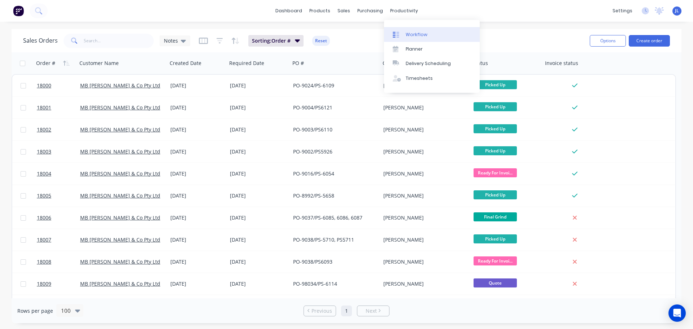
click at [408, 34] on div "Workflow" at bounding box center [417, 34] width 22 height 6
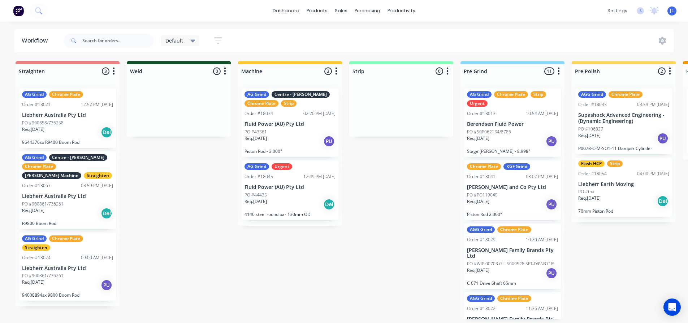
click at [194, 42] on icon at bounding box center [192, 41] width 5 height 8
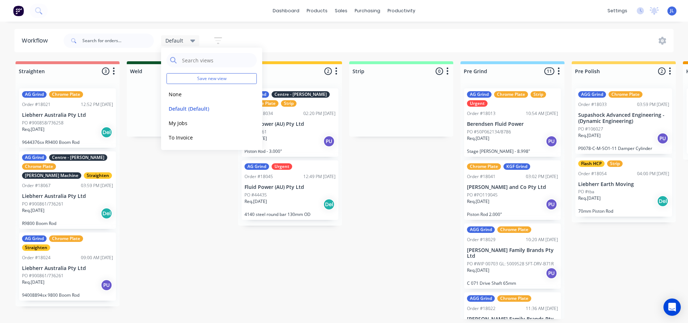
click at [214, 43] on icon "button" at bounding box center [218, 40] width 8 height 9
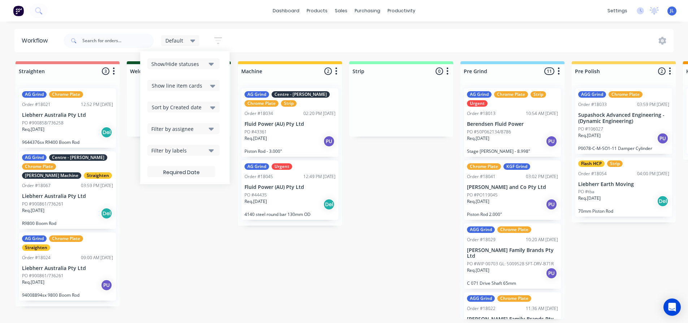
click at [208, 68] on button "Show/Hide statuses" at bounding box center [183, 63] width 72 height 11
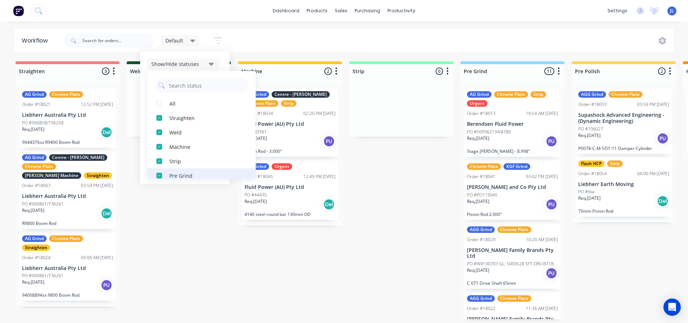
scroll to position [137, 0]
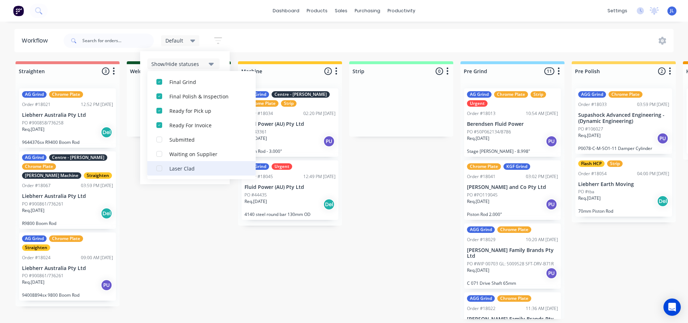
click at [159, 167] on div "button" at bounding box center [159, 168] width 14 height 14
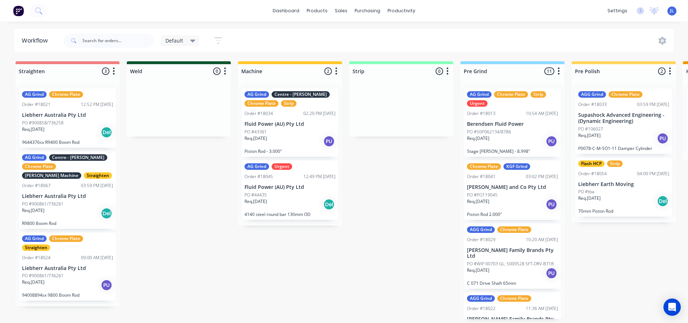
click at [192, 42] on icon at bounding box center [192, 41] width 5 height 3
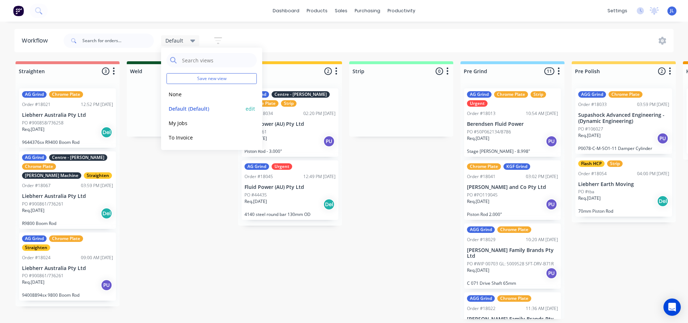
click at [247, 106] on button "edit" at bounding box center [249, 109] width 9 height 8
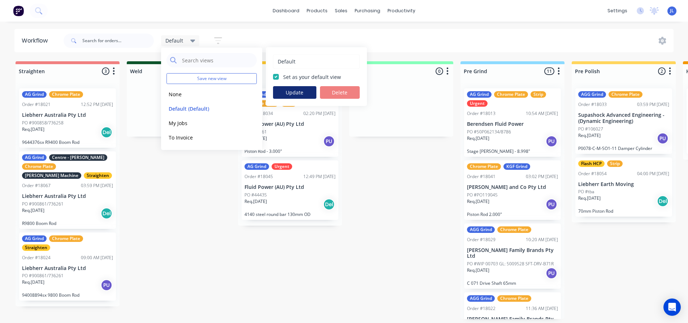
click at [301, 93] on button "Update" at bounding box center [294, 92] width 43 height 13
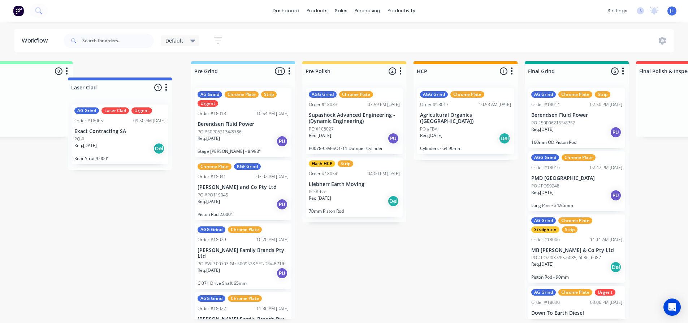
scroll to position [0, 373]
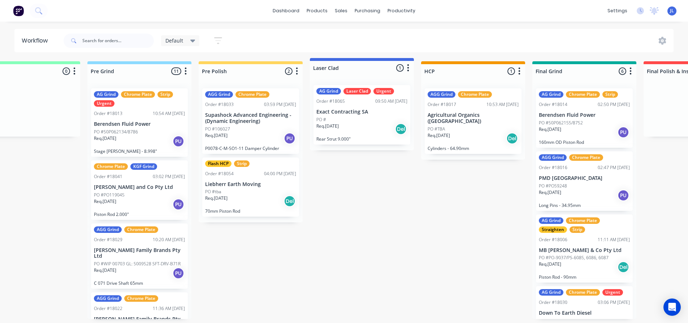
drag, startPoint x: 536, startPoint y: 69, endPoint x: 384, endPoint y: 66, distance: 152.3
click at [384, 66] on div "Straighten 3 Status colour #F08080 hex #F08080 Save Cancel Notifications Email …" at bounding box center [485, 190] width 1727 height 258
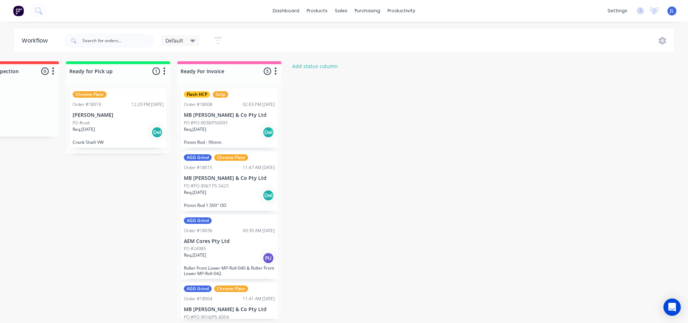
scroll to position [0, 945]
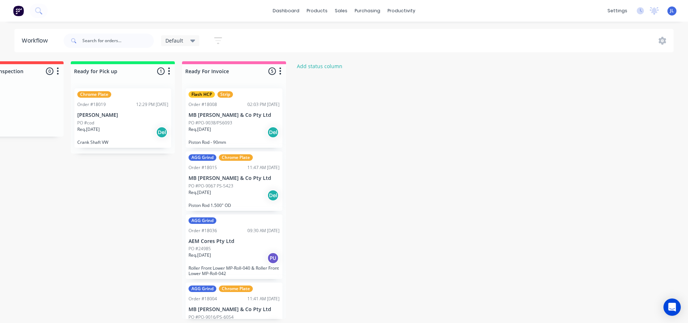
click at [675, 10] on div "JL The Tool Chrome Company Pty Lt... [PERSON_NAME] Administrator Profile Sign o…" at bounding box center [671, 10] width 9 height 9
click at [674, 10] on div "JL The Tool Chrome Company Pty Lt... [PERSON_NAME] Administrator Profile Sign o…" at bounding box center [671, 10] width 9 height 9
click at [616, 11] on div "settings" at bounding box center [616, 10] width 27 height 11
click at [674, 13] on div "JL The Tool Chrome Company Pty Lt... Jarred lapwood Administrator Profile Sign …" at bounding box center [671, 10] width 9 height 9
click at [672, 12] on span "JL" at bounding box center [672, 11] width 4 height 6
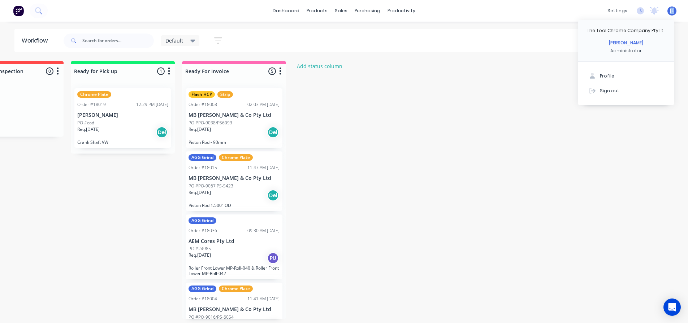
click at [672, 12] on span "JL" at bounding box center [672, 11] width 4 height 6
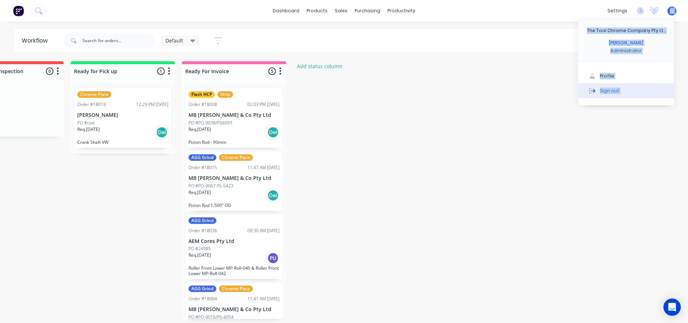
click at [610, 90] on div "Sign out" at bounding box center [608, 90] width 19 height 6
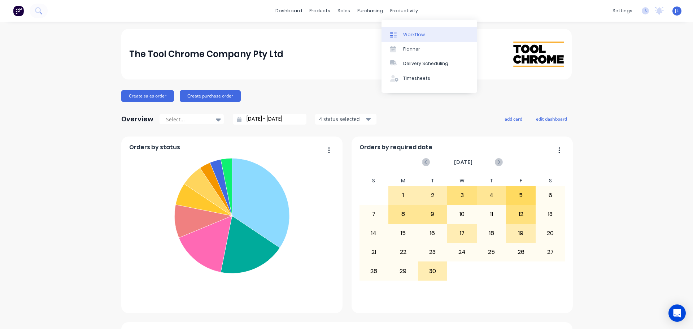
click at [407, 30] on link "Workflow" at bounding box center [429, 34] width 96 height 14
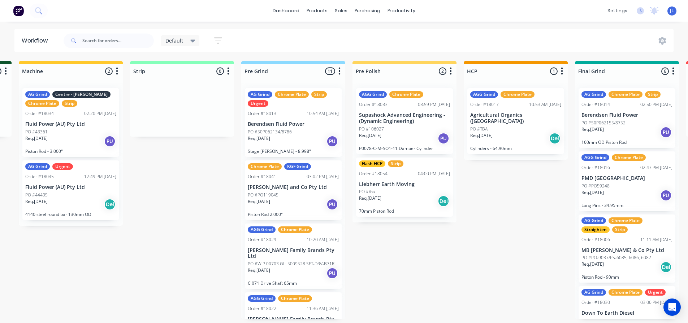
scroll to position [0, 218]
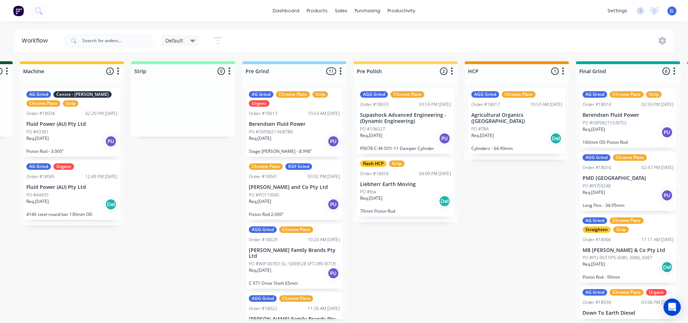
click at [194, 40] on icon at bounding box center [192, 41] width 5 height 3
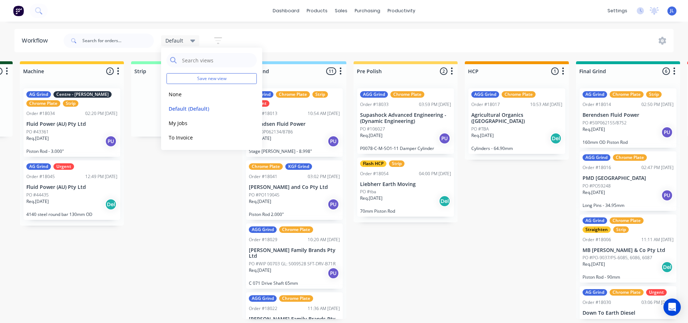
click at [217, 40] on icon "button" at bounding box center [218, 40] width 6 height 1
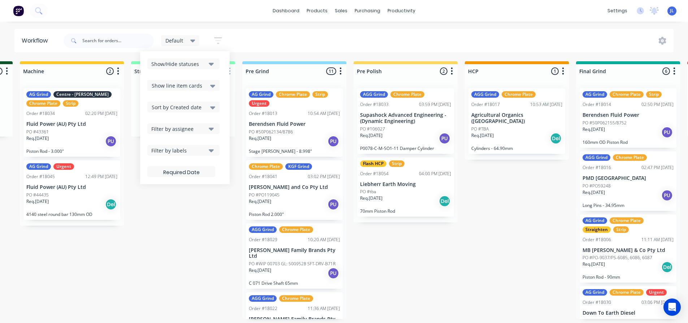
click at [213, 63] on icon "button" at bounding box center [211, 64] width 5 height 3
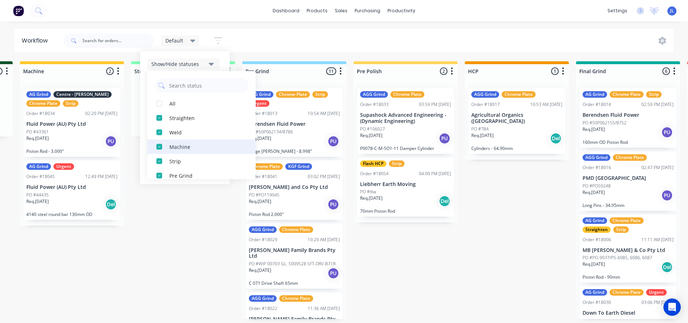
scroll to position [137, 0]
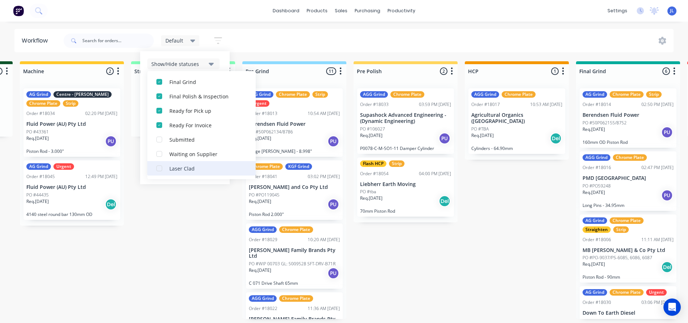
click at [173, 168] on div "Laser Clad" at bounding box center [205, 169] width 72 height 8
click at [182, 213] on div "Straighten 3 Status colour #F08080 hex #F08080 Save Cancel Notifications Email …" at bounding box center [640, 190] width 1727 height 258
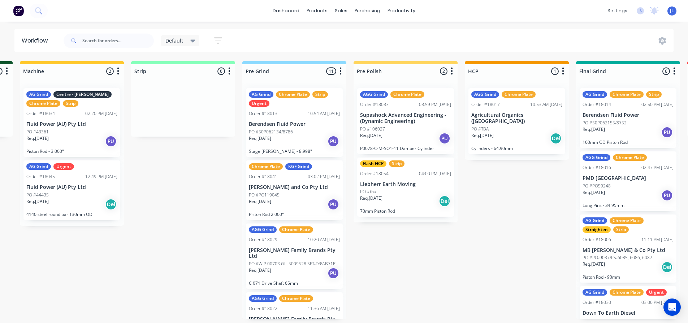
click at [193, 40] on icon at bounding box center [192, 41] width 5 height 3
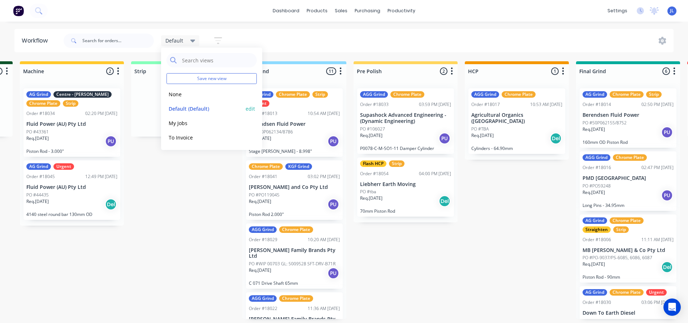
click at [253, 110] on button "edit" at bounding box center [249, 109] width 9 height 8
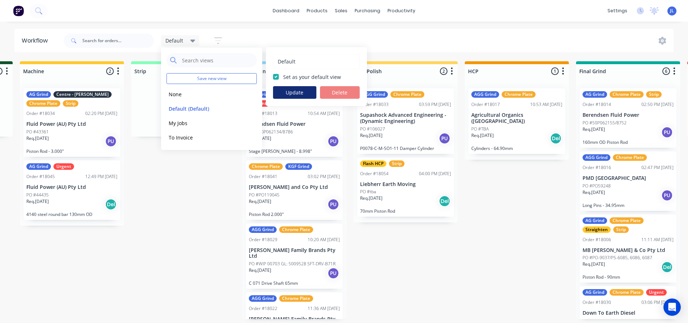
click at [297, 94] on button "Update" at bounding box center [294, 92] width 43 height 13
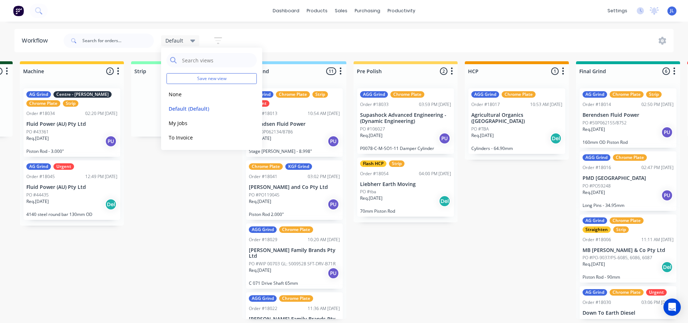
click at [191, 214] on div "Straighten 3 Status colour #F08080 hex #F08080 Save Cancel Notifications Email …" at bounding box center [640, 190] width 1727 height 258
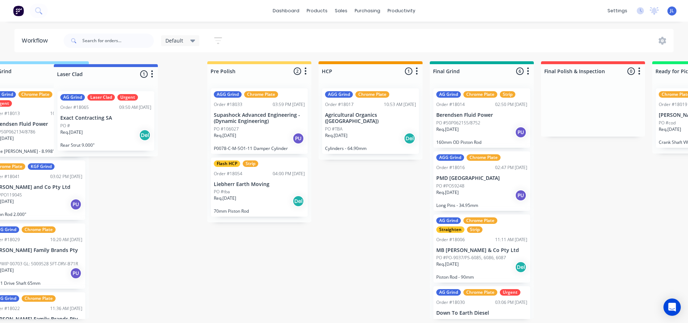
scroll to position [0, 472]
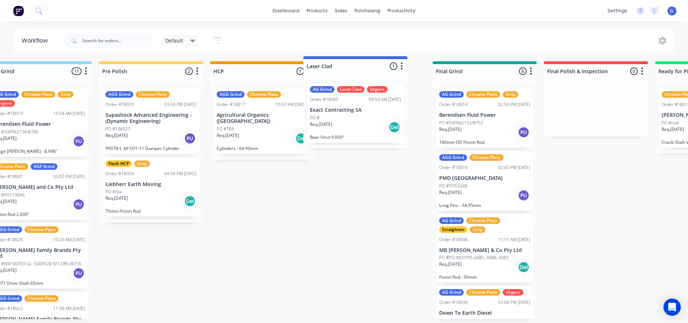
drag, startPoint x: 500, startPoint y: 68, endPoint x: 379, endPoint y: 62, distance: 121.4
click at [379, 62] on div "Straighten 3 Status colour #F08080 hex #F08080 Save Cancel Notifications Email …" at bounding box center [385, 190] width 1727 height 258
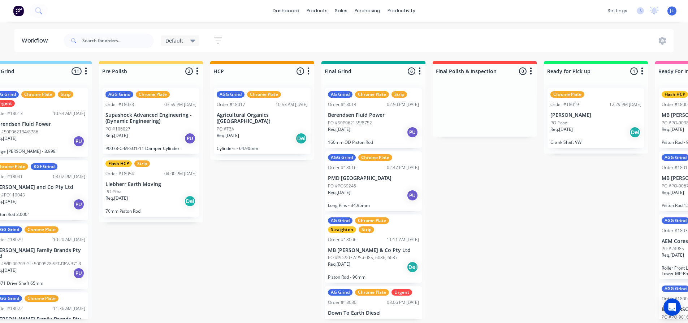
click at [197, 41] on div "Default" at bounding box center [180, 40] width 39 height 11
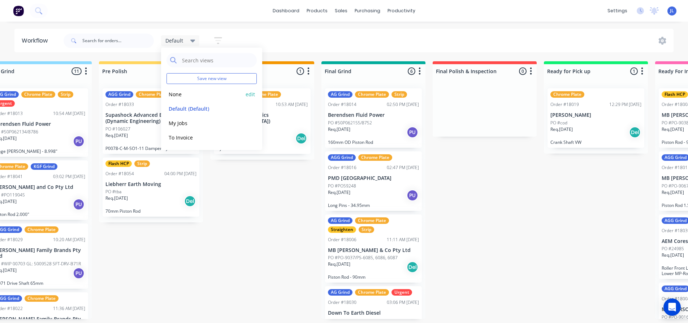
click at [197, 96] on button "None" at bounding box center [204, 94] width 77 height 8
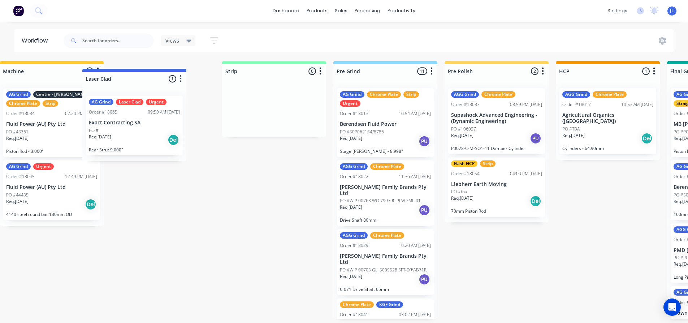
scroll to position [0, 459]
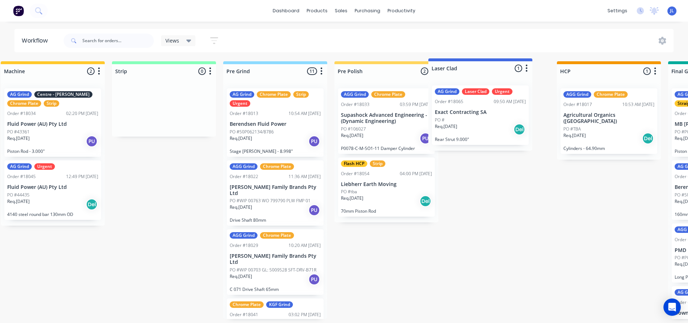
drag, startPoint x: 597, startPoint y: 70, endPoint x: 505, endPoint y: 67, distance: 91.7
click at [505, 67] on div "Submitted 0 Status colour #273444 hex #273444 Save Cancel Summaries Total order…" at bounding box center [398, 190] width 1727 height 258
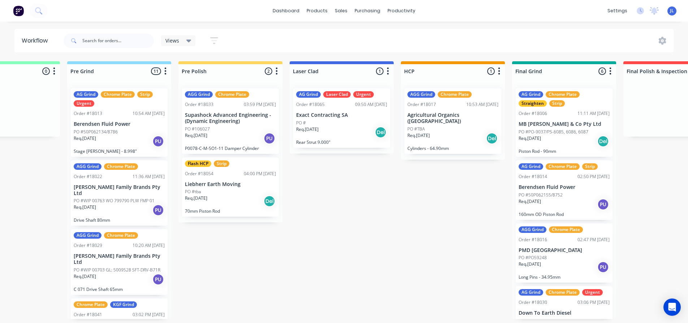
scroll to position [0, 620]
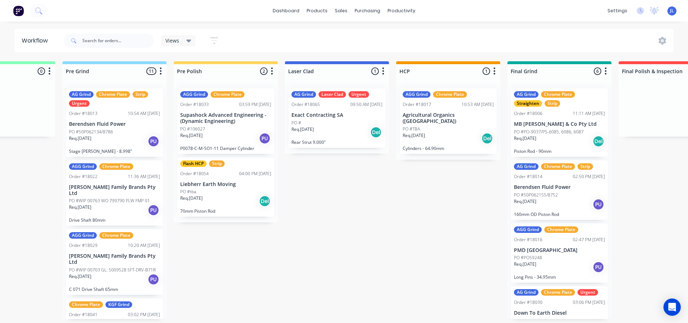
click at [188, 44] on icon at bounding box center [188, 41] width 5 height 8
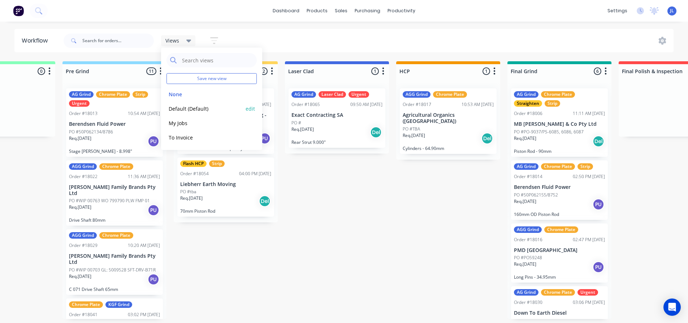
click at [191, 109] on button "Default (Default)" at bounding box center [204, 109] width 77 height 8
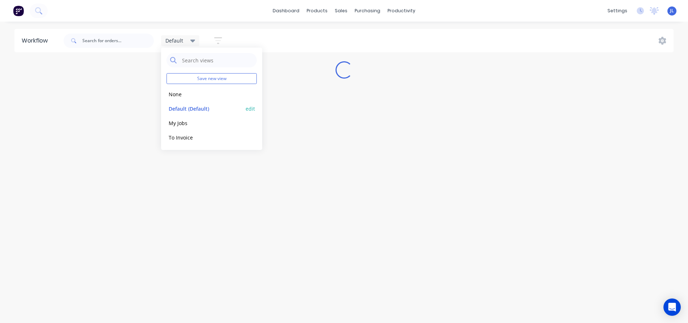
scroll to position [0, 0]
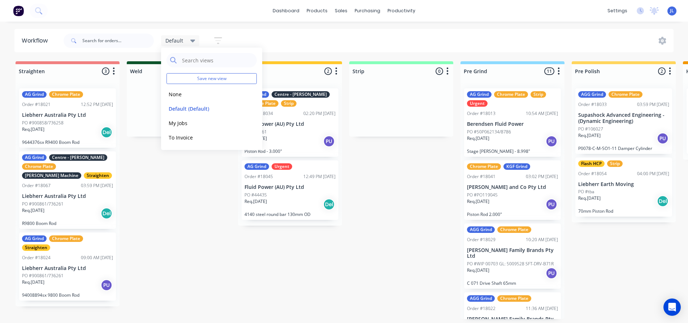
click at [221, 39] on icon "button" at bounding box center [218, 40] width 8 height 9
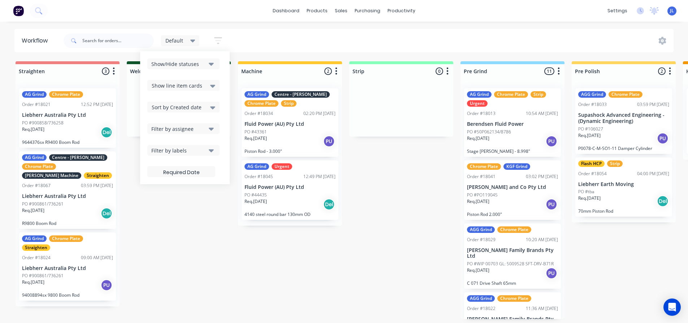
scroll to position [1, 0]
click at [207, 68] on button "Show/Hide statuses" at bounding box center [183, 63] width 72 height 11
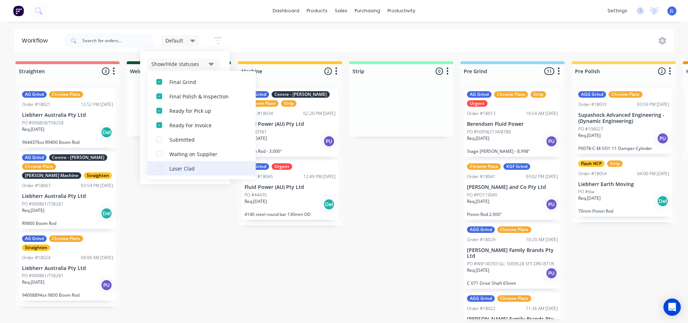
click at [163, 171] on div "button" at bounding box center [159, 168] width 14 height 14
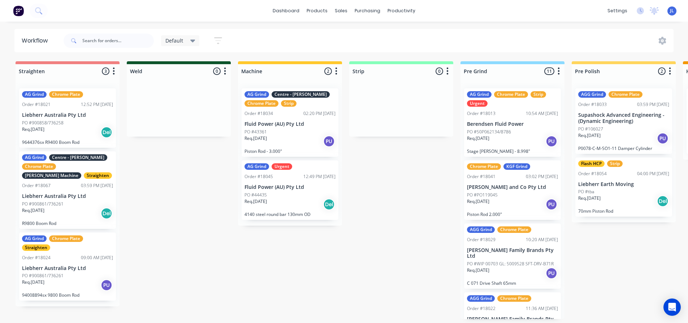
click at [195, 37] on div "Default" at bounding box center [180, 40] width 39 height 11
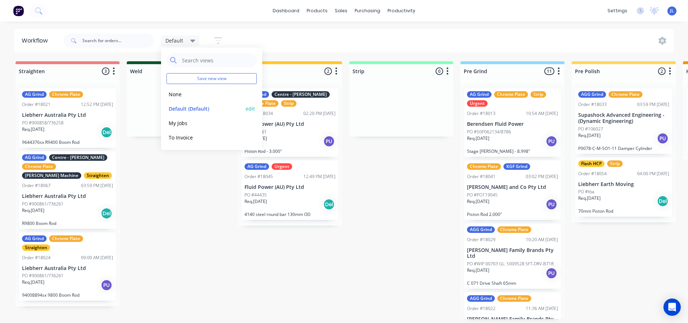
click at [249, 109] on button "edit" at bounding box center [249, 109] width 9 height 8
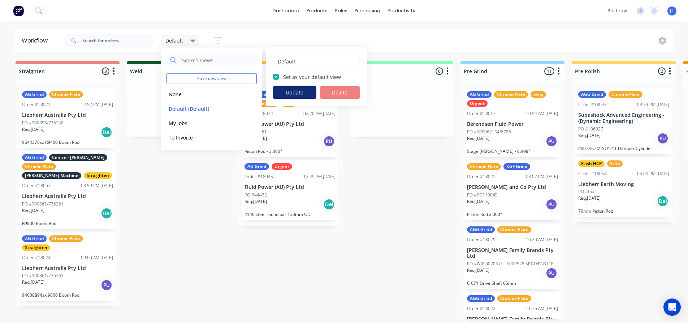
click at [300, 94] on button "Update" at bounding box center [294, 92] width 43 height 13
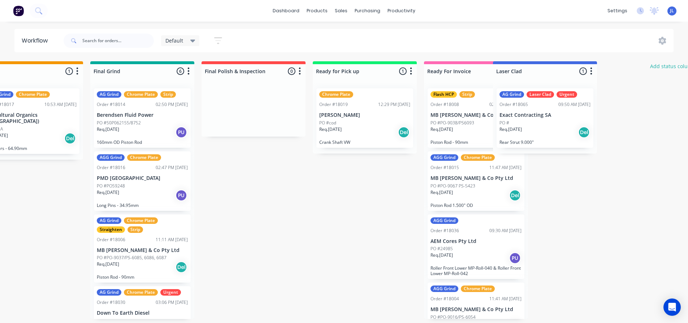
scroll to position [1, 704]
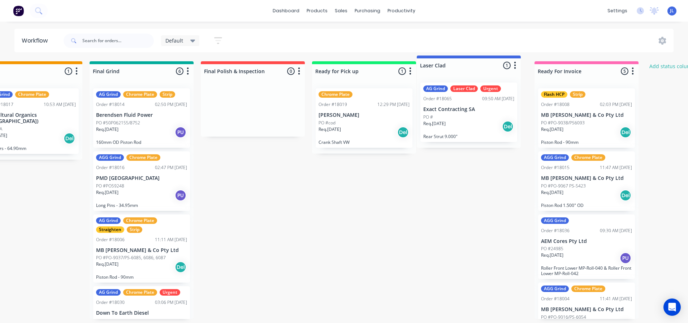
drag, startPoint x: 624, startPoint y: 66, endPoint x: 495, endPoint y: 62, distance: 128.9
click at [495, 62] on div "Straighten 3 Status colour #F08080 hex #F08080 Save Cancel Notifications Email …" at bounding box center [153, 190] width 1727 height 258
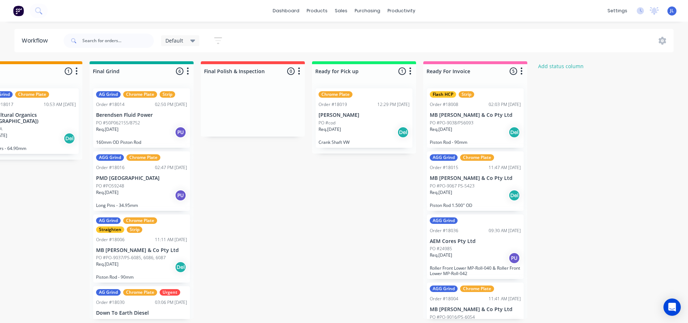
drag, startPoint x: 685, startPoint y: 0, endPoint x: 373, endPoint y: 208, distance: 374.6
click at [373, 208] on div "Straighten 3 Status colour #F08080 hex #F08080 Save Cancel Notifications Email …" at bounding box center [153, 190] width 1727 height 258
click at [21, 9] on img at bounding box center [18, 10] width 11 height 11
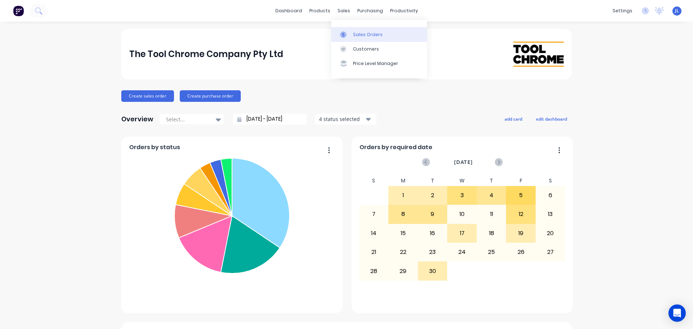
click at [348, 35] on div at bounding box center [345, 34] width 11 height 6
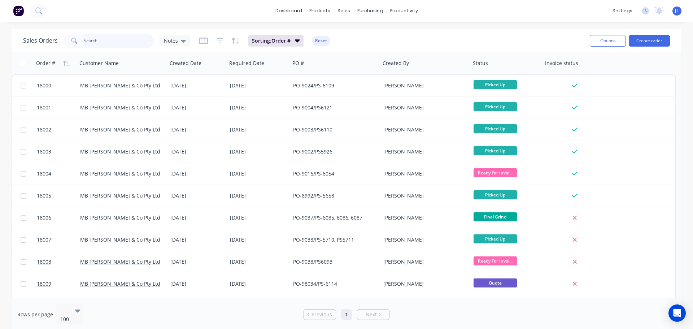
click at [99, 41] on input "text" at bounding box center [119, 41] width 70 height 14
type input "R2900 Steer"
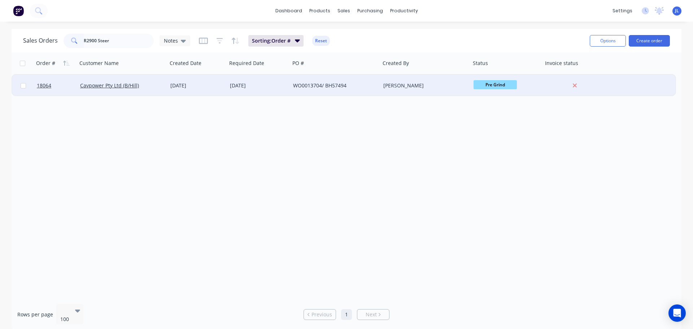
click at [396, 86] on div "Paul O'Connor" at bounding box center [423, 85] width 80 height 7
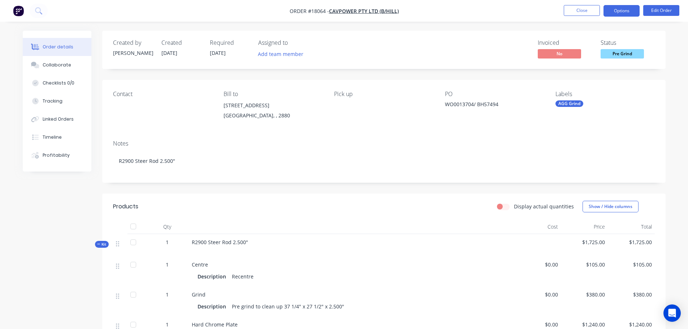
click at [624, 12] on button "Options" at bounding box center [621, 11] width 36 height 12
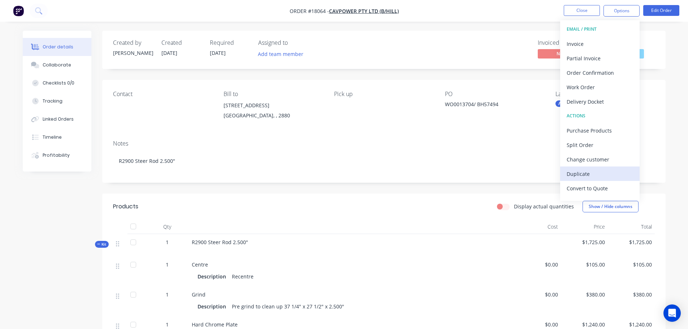
click at [574, 172] on div "Duplicate" at bounding box center [599, 174] width 66 height 10
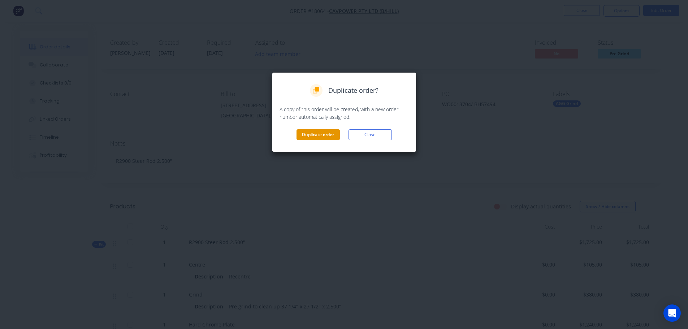
click at [312, 137] on button "Duplicate order" at bounding box center [317, 134] width 43 height 11
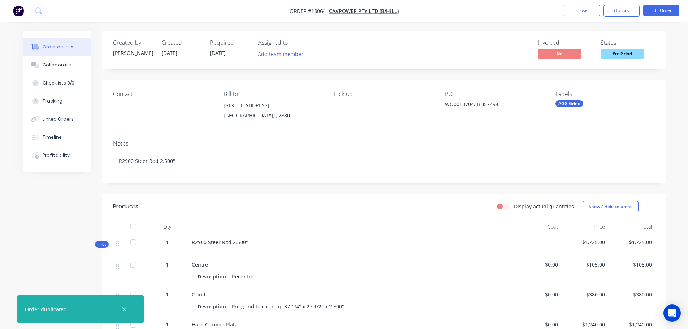
click at [593, 3] on nav "Order #18064 - Cavpower Pty Ltd (B/Hill) Close Options Edit Order" at bounding box center [344, 11] width 688 height 22
click at [590, 7] on button "Close" at bounding box center [581, 10] width 36 height 11
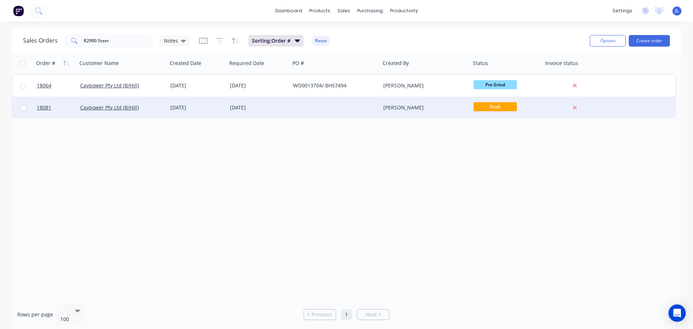
click at [328, 103] on div at bounding box center [335, 108] width 90 height 22
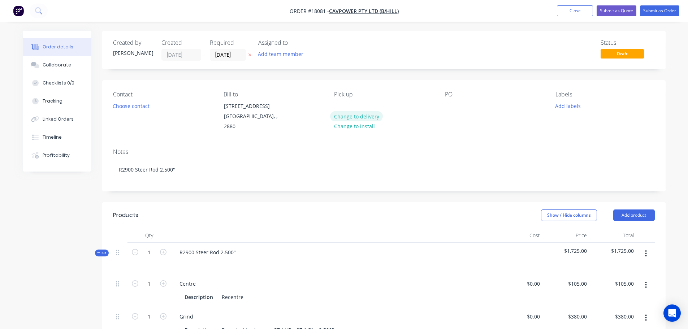
click at [357, 115] on button "Change to delivery" at bounding box center [356, 116] width 53 height 10
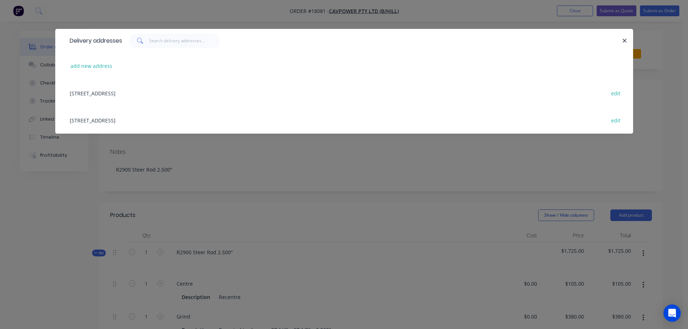
click at [159, 91] on div "1 Kanandah Rd, BROKEN HILL, undefined, 2880 edit" at bounding box center [344, 92] width 556 height 27
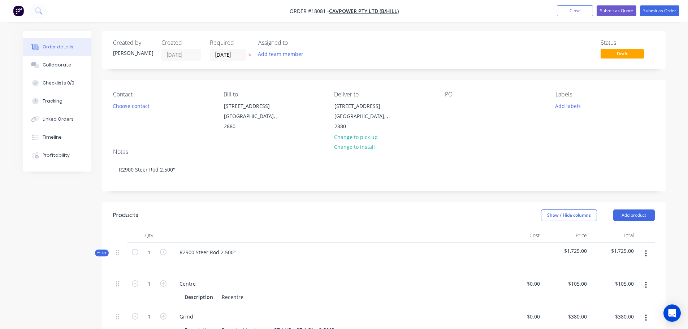
click at [453, 115] on div "PO" at bounding box center [494, 111] width 99 height 41
click at [448, 123] on div "PO" at bounding box center [494, 111] width 99 height 41
click at [451, 102] on div at bounding box center [451, 106] width 12 height 10
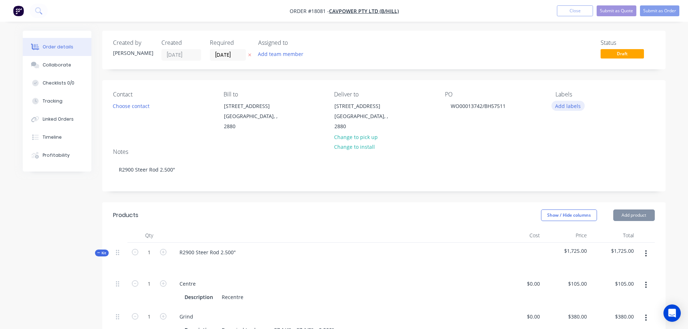
click at [555, 107] on button "Add labels" at bounding box center [567, 106] width 33 height 10
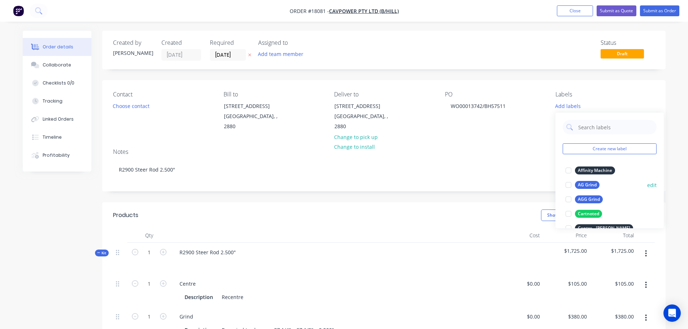
click at [568, 184] on div at bounding box center [568, 185] width 14 height 14
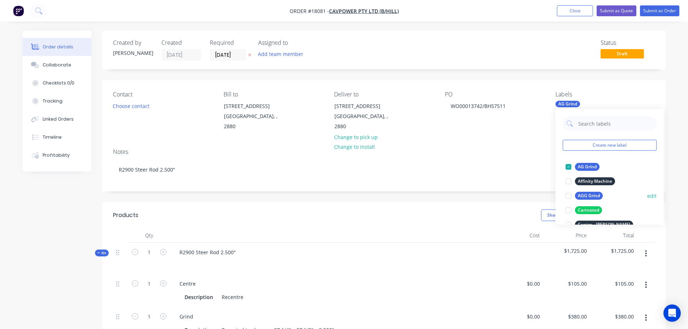
scroll to position [36, 0]
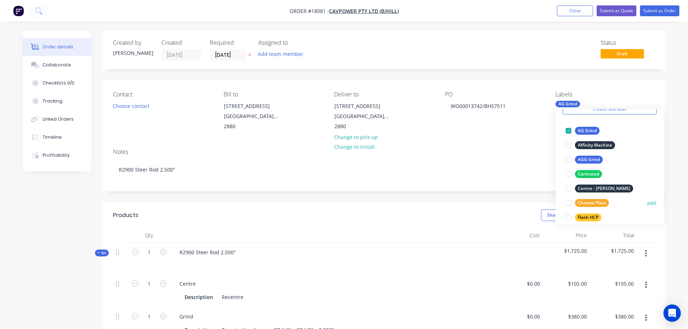
click at [568, 204] on div at bounding box center [568, 203] width 14 height 14
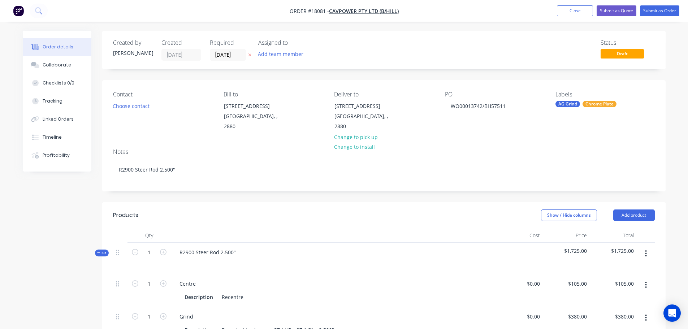
click at [480, 212] on div "Show / Hide columns Add product" at bounding box center [441, 215] width 426 height 12
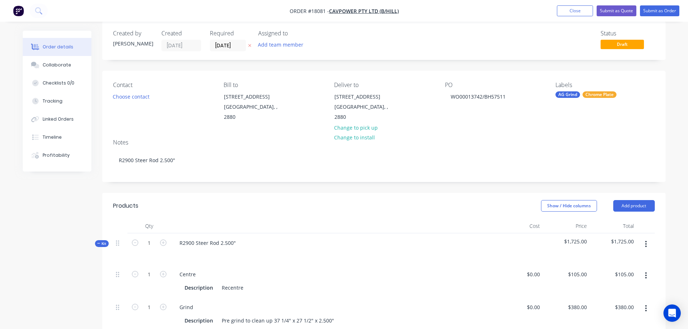
scroll to position [0, 0]
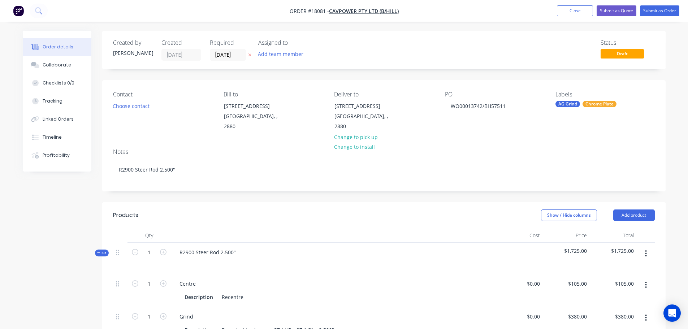
click at [570, 104] on div "AG Grind" at bounding box center [567, 104] width 25 height 6
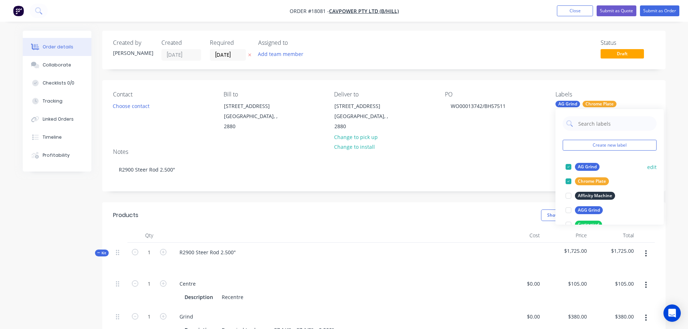
click at [567, 165] on div at bounding box center [568, 167] width 14 height 14
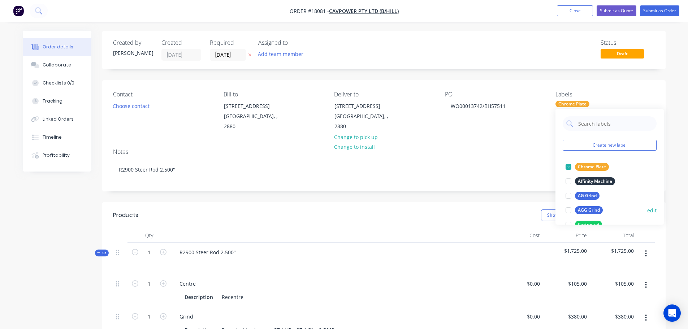
click at [569, 208] on div at bounding box center [568, 210] width 14 height 14
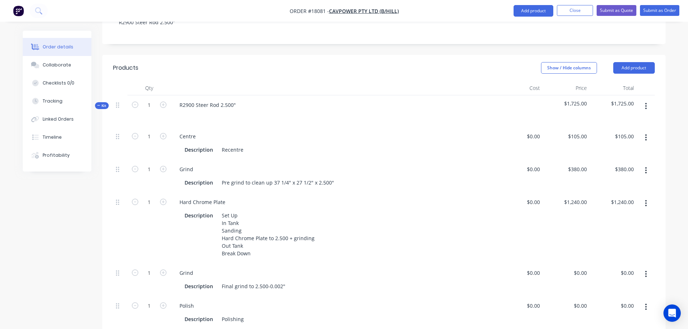
scroll to position [144, 0]
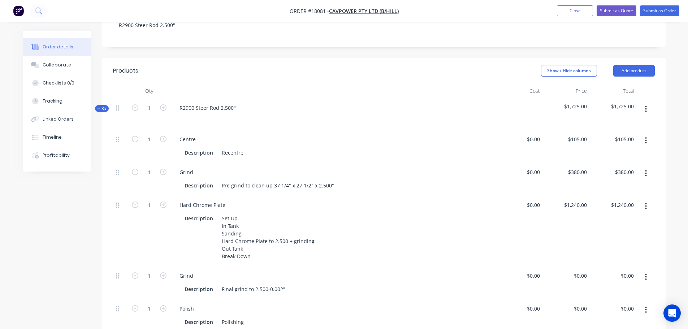
click at [571, 103] on span "$1,725.00" at bounding box center [565, 107] width 41 height 8
click at [575, 130] on div "$105.00 $105.00" at bounding box center [565, 146] width 47 height 33
click at [573, 132] on div "105 105" at bounding box center [565, 146] width 47 height 33
type input "$105.00"
type input "380"
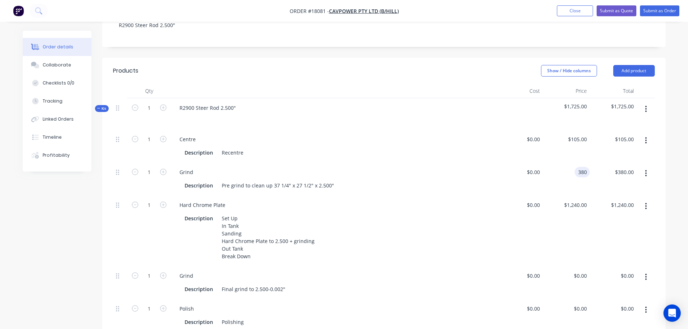
click at [577, 167] on div "380 380" at bounding box center [583, 172] width 12 height 10
type input "105"
type input "$0.00"
click at [572, 130] on div "105 $105.00" at bounding box center [565, 146] width 47 height 33
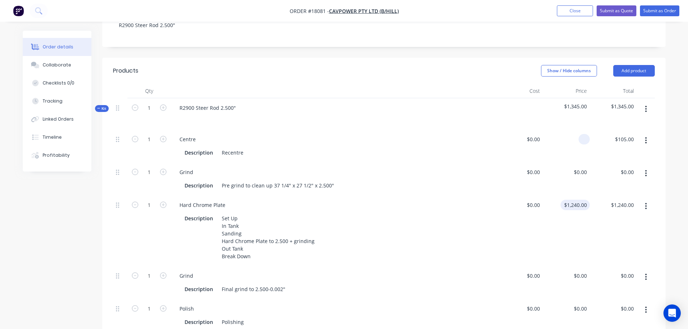
type input "$0.00"
type input "1240"
click at [572, 200] on div "1240 $1,240.00" at bounding box center [574, 205] width 29 height 10
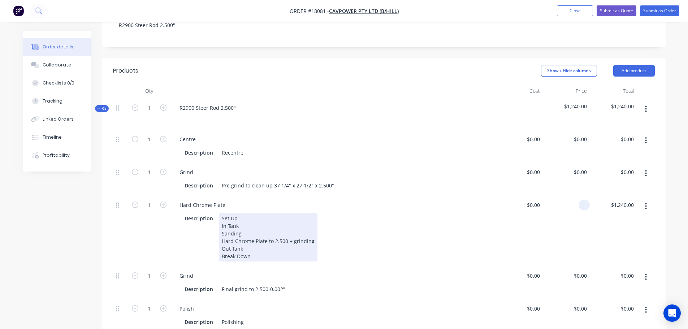
type input "$0.00"
click at [376, 235] on div "Description Set Up In Tank Sanding Hard Chrome Plate to 2.500 + grinding Out Ta…" at bounding box center [332, 237] width 300 height 48
click at [387, 213] on div "Description Set Up In Tank Sanding Hard Chrome Plate to 2.500 + grinding Out Ta…" at bounding box center [332, 237] width 300 height 48
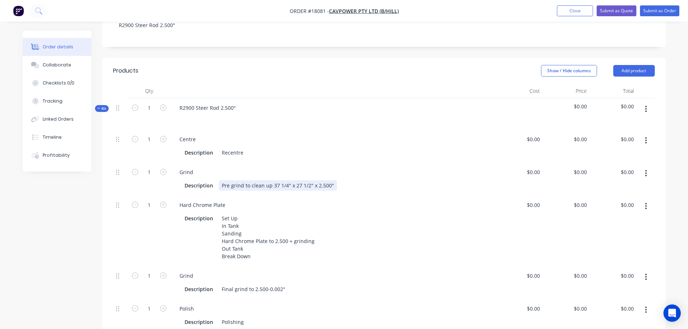
click at [341, 182] on div "Description Pre grind to clean up 37 1/4" x 27 1/2" x 2.500"" at bounding box center [332, 185] width 300 height 10
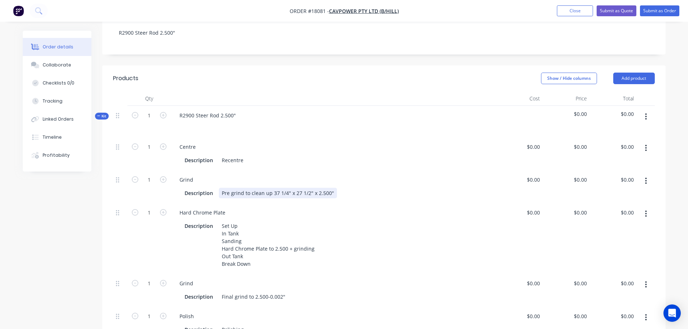
scroll to position [72, 0]
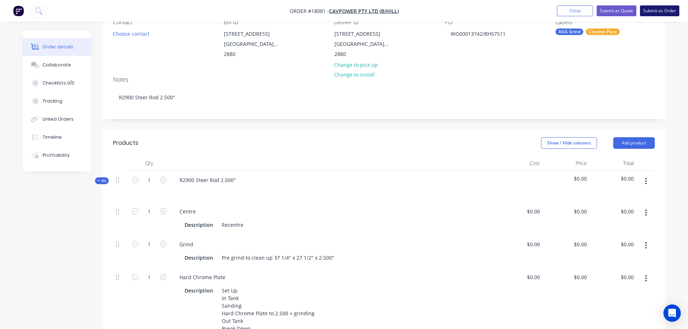
click at [660, 10] on button "Submit as Order" at bounding box center [659, 10] width 39 height 11
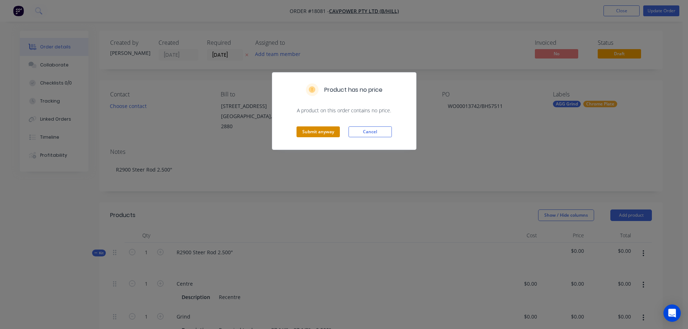
click at [322, 129] on button "Submit anyway" at bounding box center [317, 131] width 43 height 11
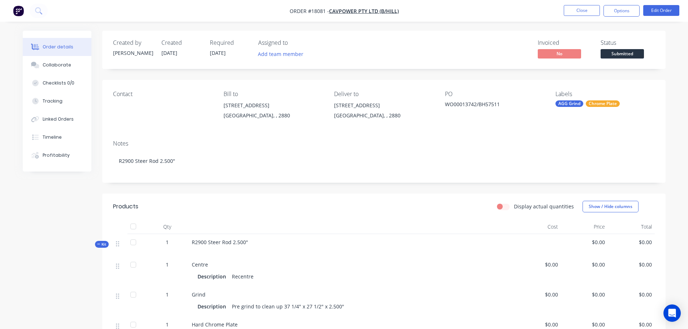
click at [628, 57] on span "Submitted" at bounding box center [621, 53] width 43 height 9
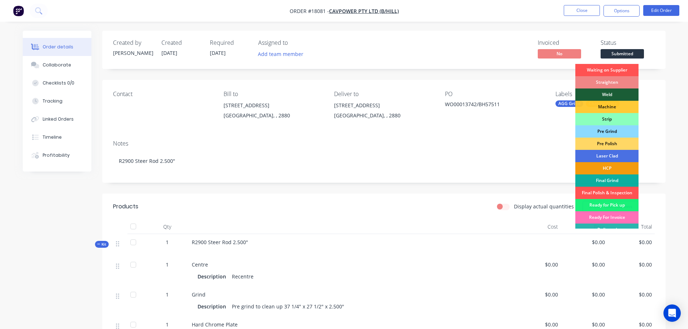
click at [610, 129] on div "Pre Grind" at bounding box center [606, 131] width 63 height 12
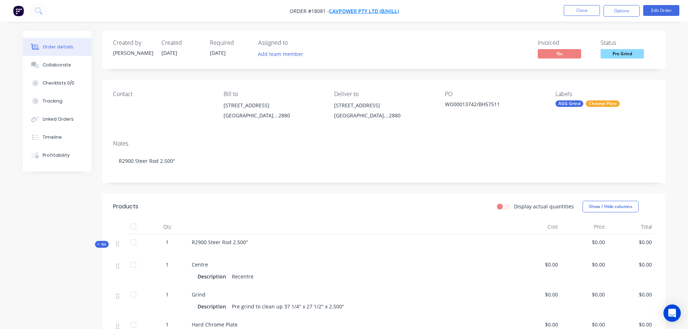
click at [362, 11] on span "Cavpower Pty Ltd (B/Hill)" at bounding box center [364, 11] width 70 height 7
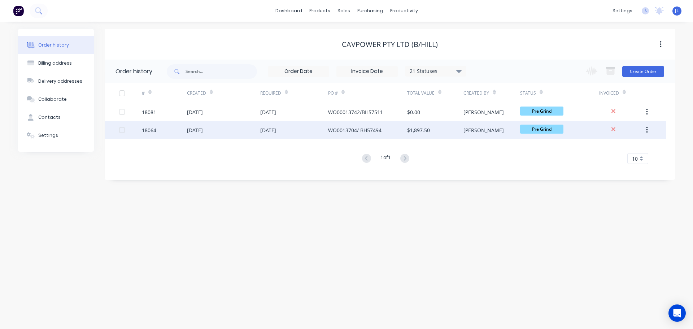
click at [307, 134] on div "28 Aug 2025" at bounding box center [294, 130] width 68 height 18
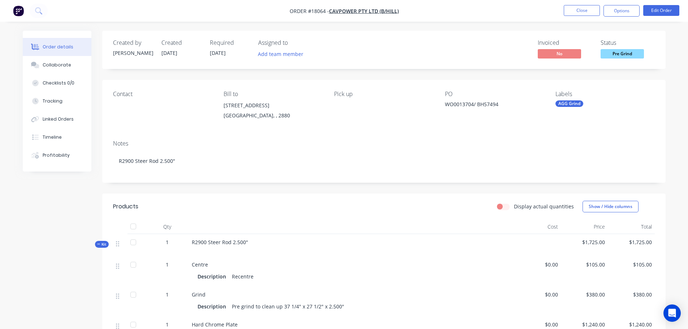
click at [573, 105] on div "AGG Grind" at bounding box center [569, 103] width 28 height 6
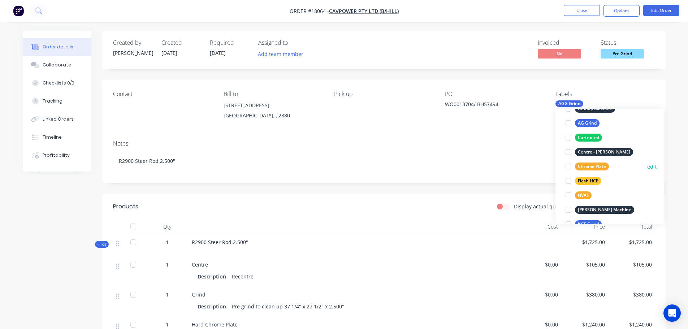
click at [568, 166] on div at bounding box center [568, 166] width 14 height 14
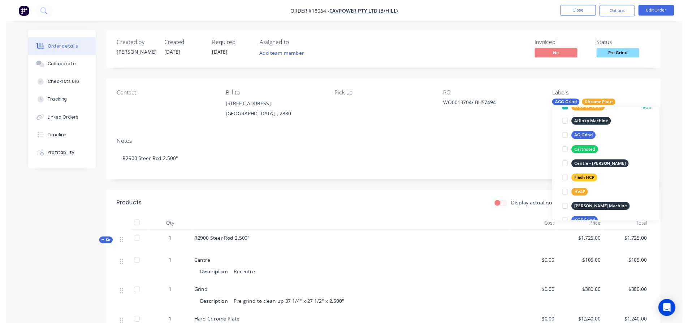
scroll to position [14, 0]
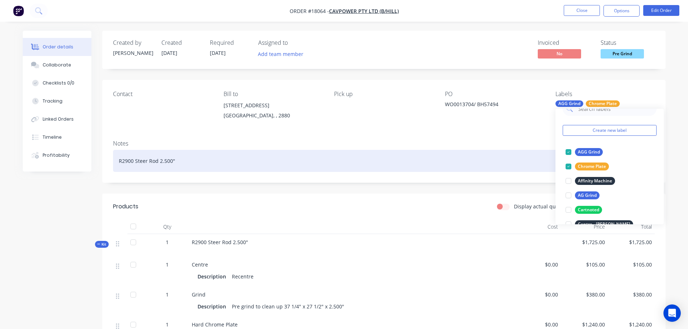
click at [455, 156] on div "R2900 Steer Rod 2.500"" at bounding box center [383, 161] width 541 height 22
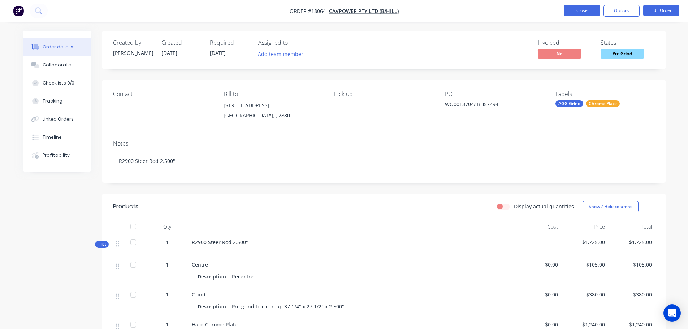
click at [582, 10] on button "Close" at bounding box center [581, 10] width 36 height 11
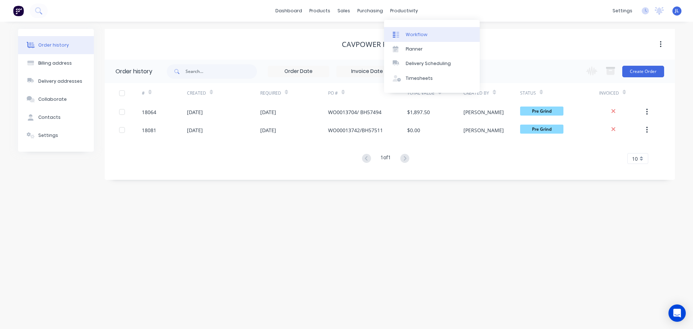
click at [413, 31] on div "Workflow" at bounding box center [417, 34] width 22 height 6
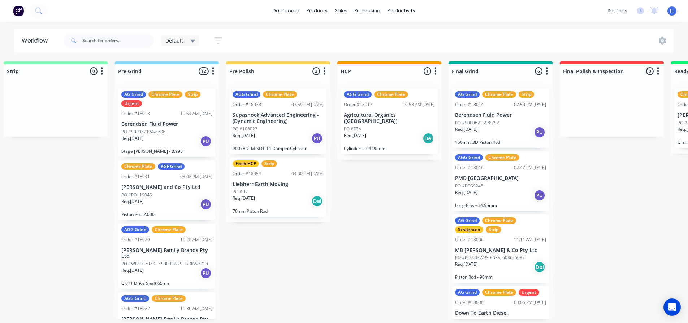
scroll to position [0, 226]
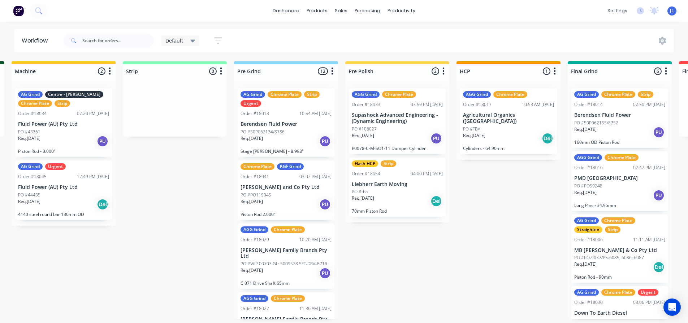
click at [188, 42] on div "Default" at bounding box center [180, 41] width 30 height 6
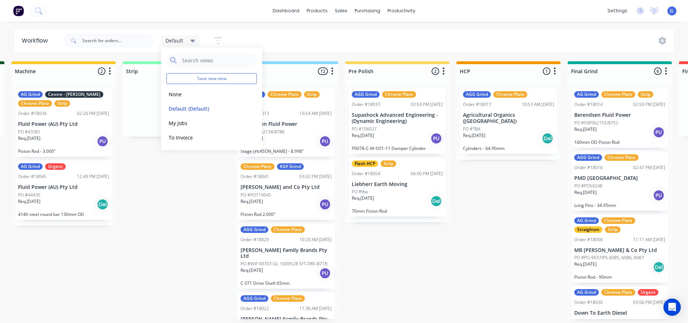
click at [214, 33] on div "Default Save new view None edit Default (Default) edit My Jobs edit To Invoice …" at bounding box center [146, 41] width 168 height 22
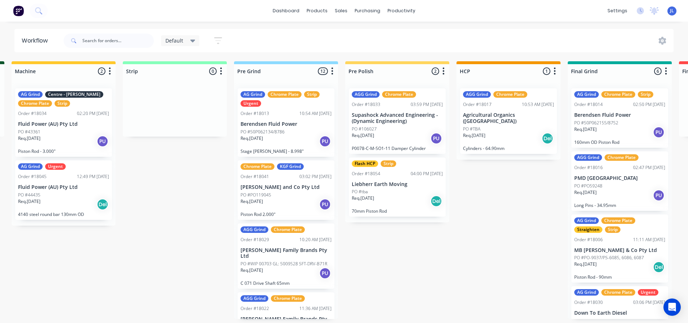
click at [215, 41] on icon "button" at bounding box center [218, 40] width 6 height 1
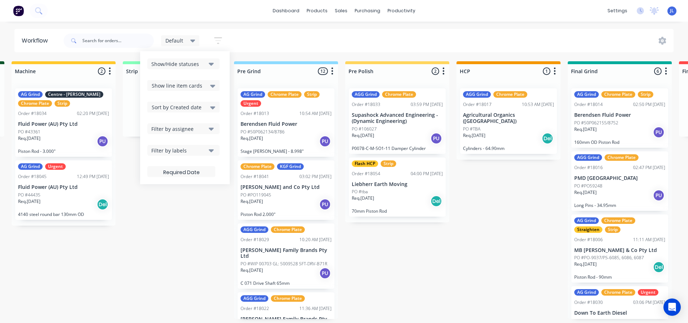
scroll to position [1, 226]
click at [199, 63] on div "Show/Hide statuses" at bounding box center [178, 64] width 54 height 8
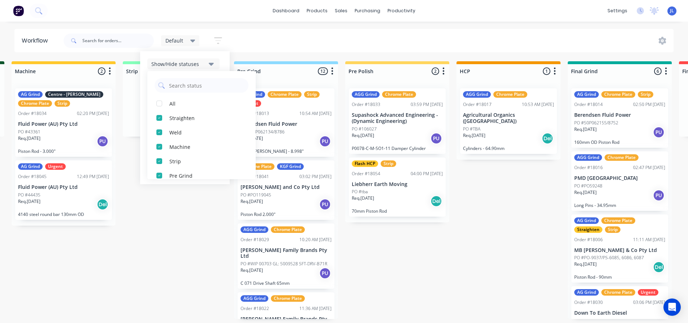
scroll to position [137, 0]
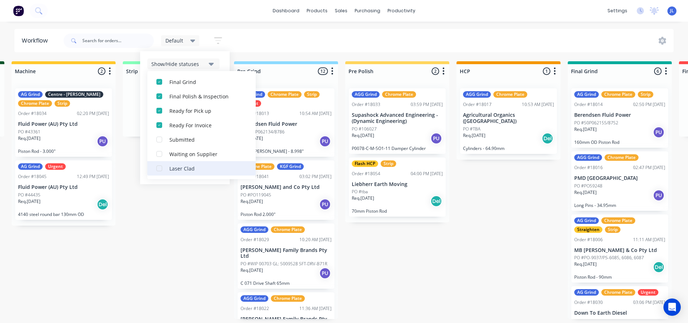
click at [161, 167] on div "button" at bounding box center [159, 168] width 14 height 14
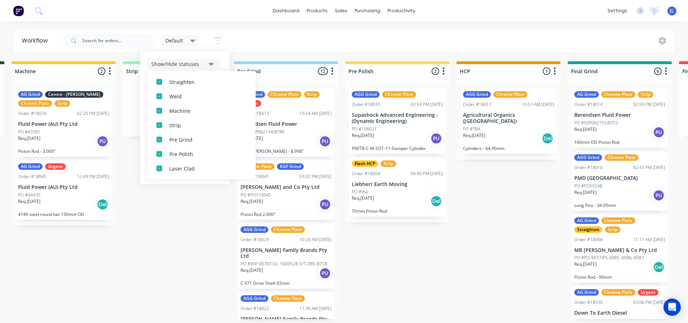
click at [202, 231] on div "Straighten 3 Status colour #F08080 hex #F08080 Save Cancel Notifications Email …" at bounding box center [631, 190] width 1727 height 258
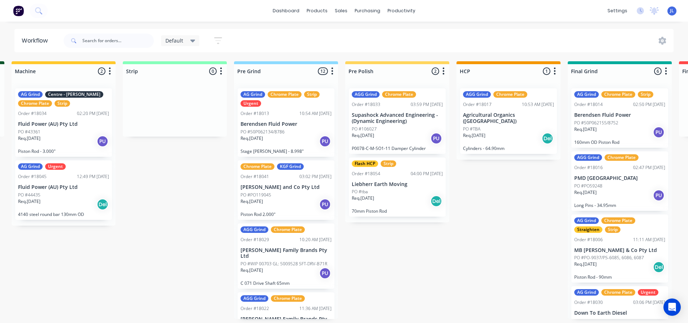
click at [191, 43] on icon at bounding box center [192, 41] width 5 height 8
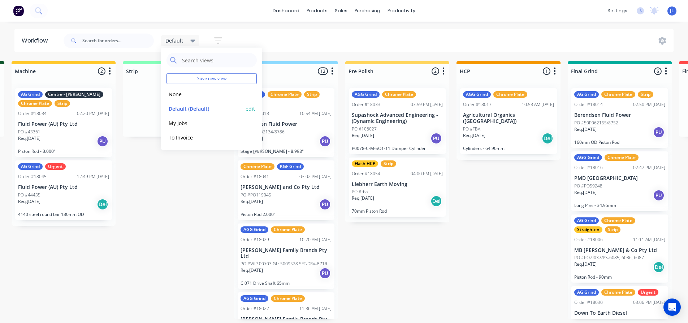
click at [249, 109] on button "edit" at bounding box center [249, 109] width 9 height 8
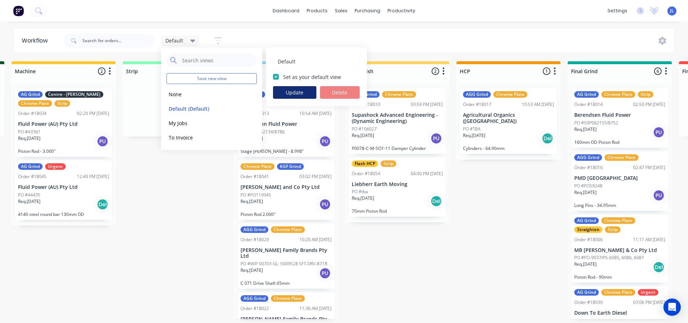
click at [290, 90] on button "Update" at bounding box center [294, 92] width 43 height 13
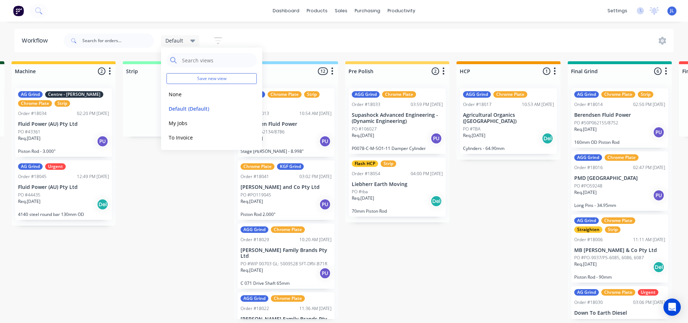
click at [204, 208] on div "Straighten 3 Status colour #F08080 hex #F08080 Save Cancel Notifications Email …" at bounding box center [631, 190] width 1727 height 258
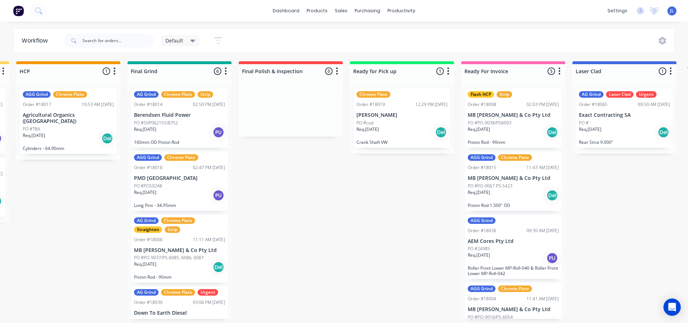
scroll to position [1, 654]
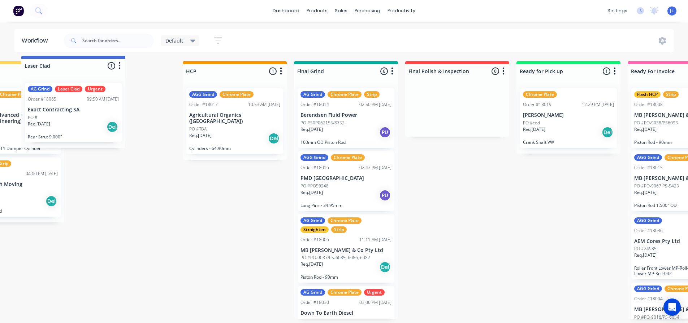
drag, startPoint x: 663, startPoint y: 67, endPoint x: 132, endPoint y: 61, distance: 531.7
click at [131, 61] on div "Straighten 3 Status colour #F08080 hex #F08080 Save Cancel Notifications Email …" at bounding box center [247, 190] width 1727 height 258
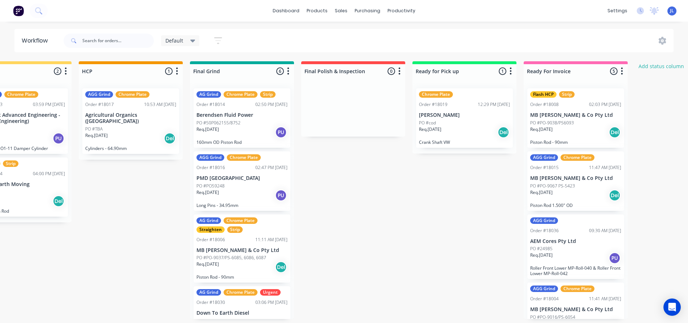
scroll to position [87, 0]
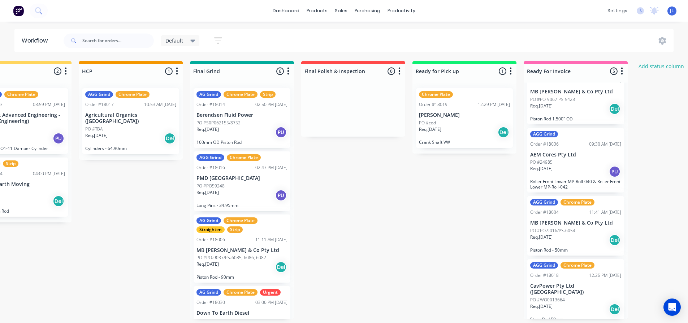
click at [574, 287] on p "CavPower Pty Ltd ([GEOGRAPHIC_DATA])" at bounding box center [575, 289] width 91 height 12
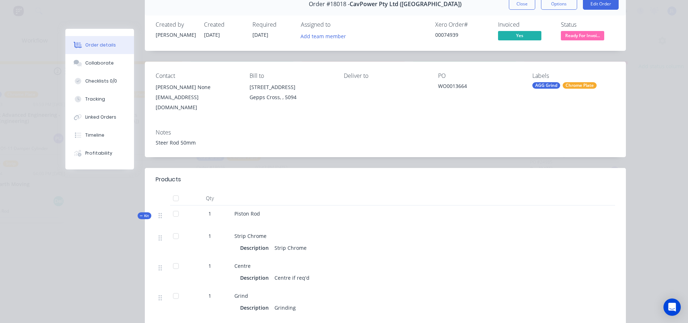
scroll to position [0, 0]
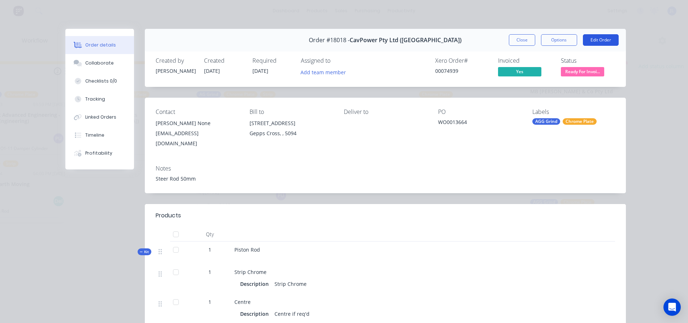
click at [592, 39] on button "Edit Order" at bounding box center [601, 40] width 36 height 12
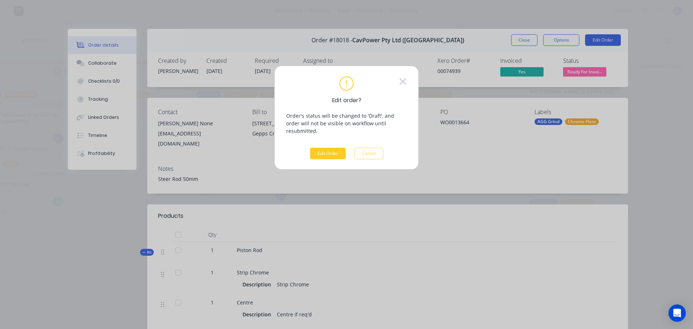
click at [334, 148] on button "Edit Order" at bounding box center [328, 154] width 36 height 12
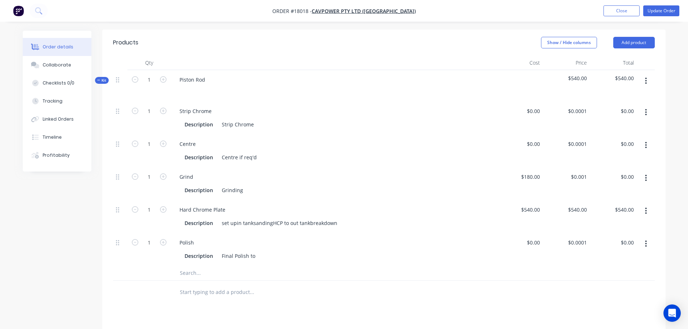
scroll to position [180, 0]
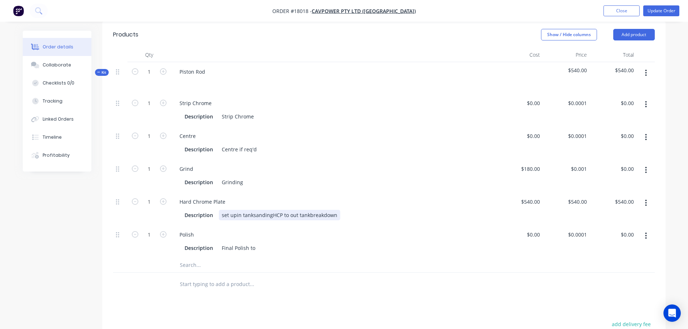
drag, startPoint x: 236, startPoint y: 207, endPoint x: 241, endPoint y: 213, distance: 7.7
click at [236, 210] on div "set upin tanksandingHCP to out tankbreakdown" at bounding box center [279, 215] width 121 height 10
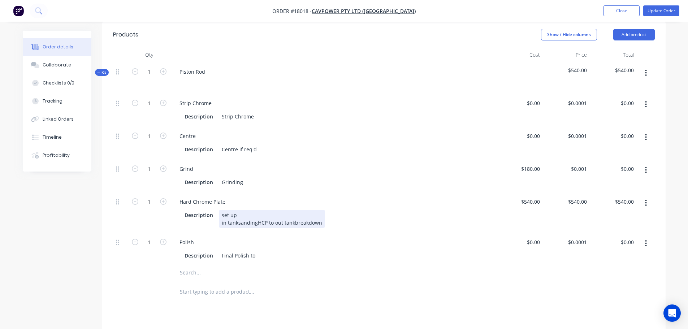
click at [237, 214] on div "set up in tanksandingHCP to out tankbreakdown" at bounding box center [272, 219] width 106 height 18
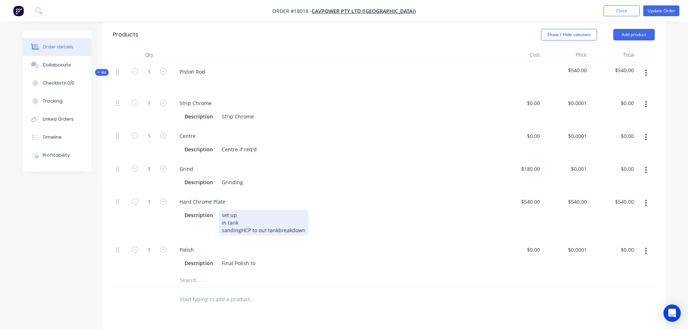
click at [240, 222] on div "set up in tank sandingHCP to out tankbreakdown" at bounding box center [264, 223] width 90 height 26
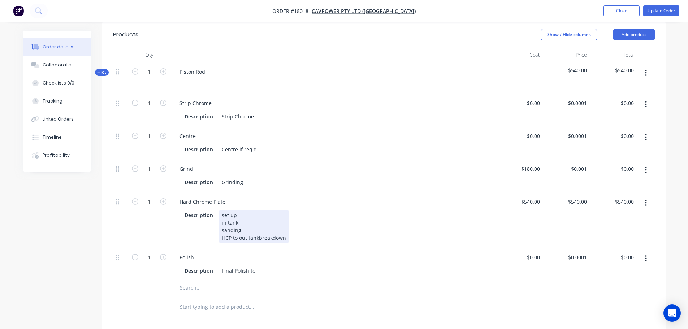
click at [239, 229] on div "set up in tank sanding HCP to out tankbreakdown" at bounding box center [254, 226] width 70 height 33
click at [240, 237] on div "set up in tank sanding HCP to out tankbreakdown" at bounding box center [245, 230] width 53 height 41
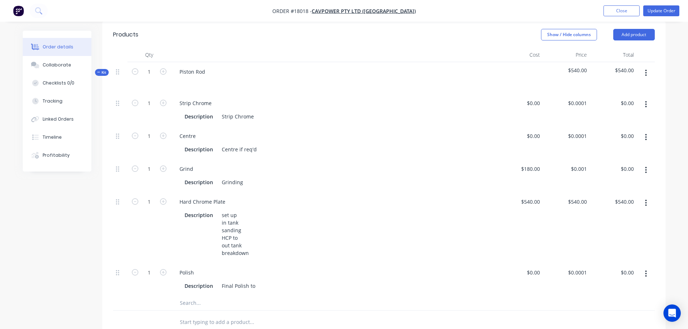
click at [159, 225] on div "1" at bounding box center [148, 227] width 43 height 71
click at [651, 13] on button "Update Order" at bounding box center [661, 10] width 36 height 11
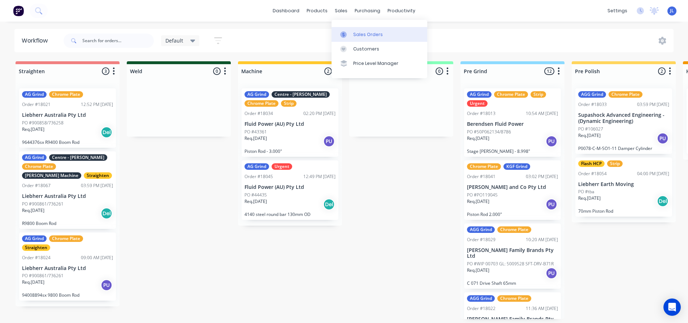
click at [347, 35] on div at bounding box center [345, 34] width 11 height 6
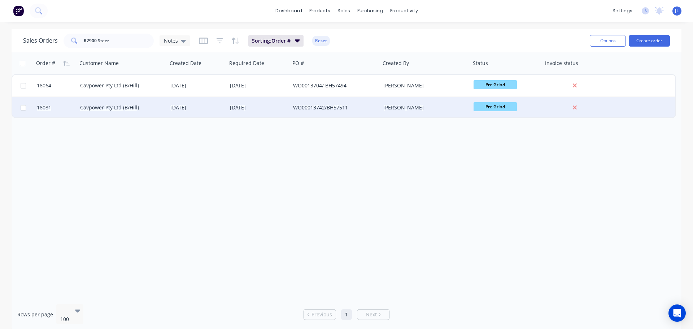
click at [391, 108] on div "[PERSON_NAME]" at bounding box center [423, 107] width 80 height 7
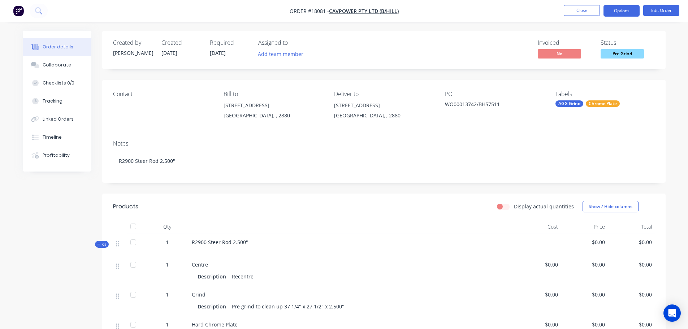
click at [624, 10] on button "Options" at bounding box center [621, 11] width 36 height 12
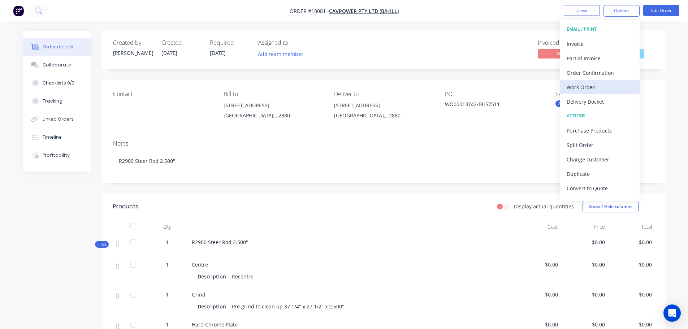
click at [594, 84] on div "Work Order" at bounding box center [599, 87] width 66 height 10
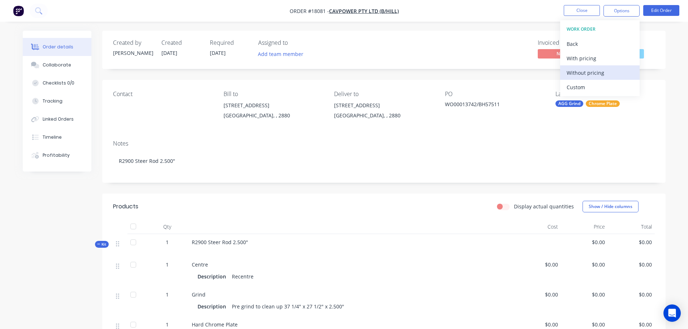
click at [595, 76] on div "Without pricing" at bounding box center [599, 72] width 66 height 10
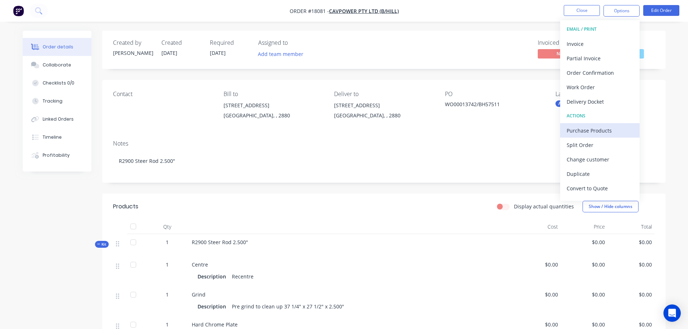
click at [581, 130] on div "Purchase Products" at bounding box center [599, 130] width 66 height 10
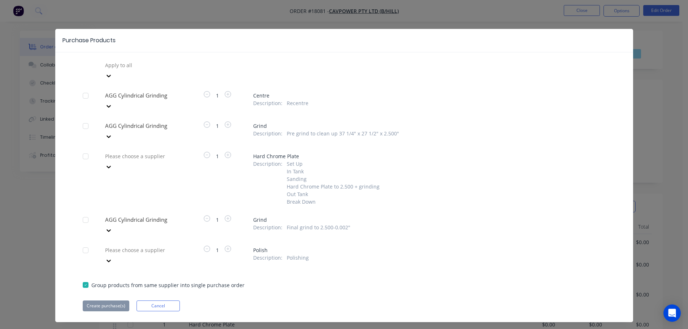
click at [85, 88] on div at bounding box center [85, 95] width 14 height 14
click at [85, 102] on div "Apply to all AGG Cylindrical Grinding 1 Centre Description : Recentre AGG Cylin…" at bounding box center [343, 186] width 577 height 252
click at [83, 119] on div at bounding box center [85, 126] width 14 height 14
drag, startPoint x: 84, startPoint y: 198, endPoint x: 103, endPoint y: 250, distance: 55.6
click at [85, 213] on div at bounding box center [85, 220] width 14 height 14
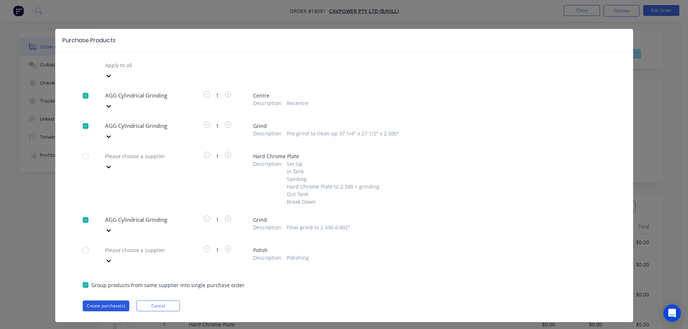
click at [108, 300] on button "Create purchase(s)" at bounding box center [106, 305] width 47 height 11
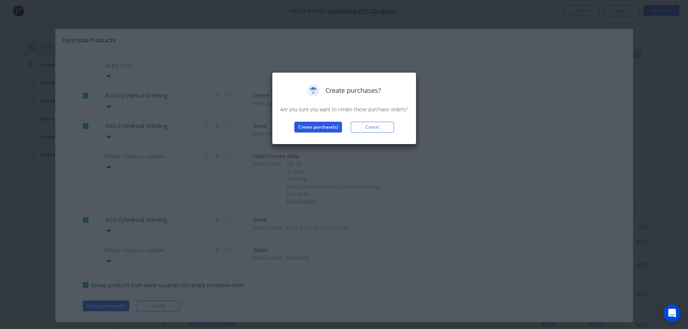
click at [311, 128] on button "Create purchase(s)" at bounding box center [318, 127] width 48 height 11
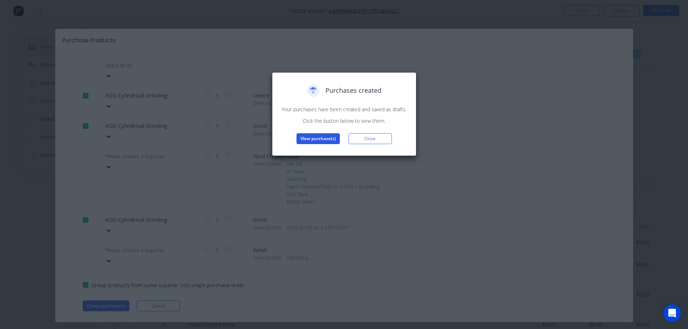
click at [305, 135] on button "View purchase(s)" at bounding box center [317, 138] width 43 height 11
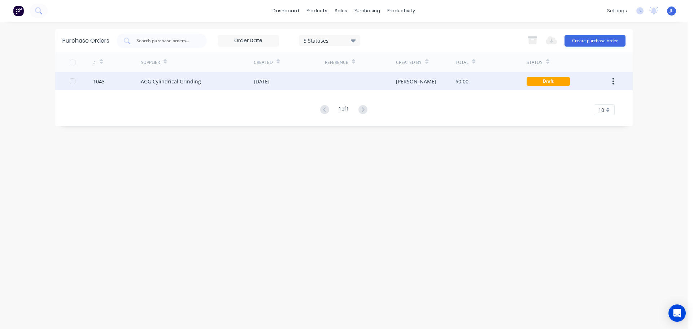
click at [270, 80] on div "01 Sep 2025" at bounding box center [262, 82] width 16 height 8
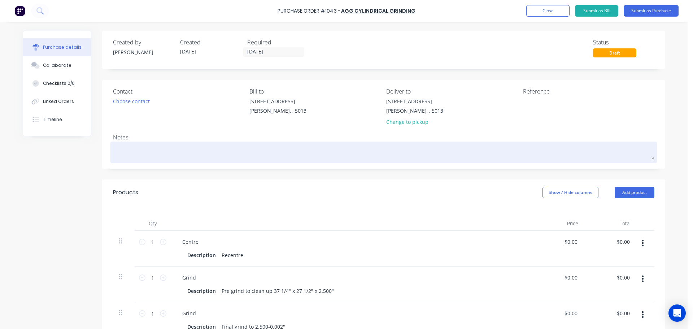
click at [324, 151] on textarea at bounding box center [383, 151] width 541 height 16
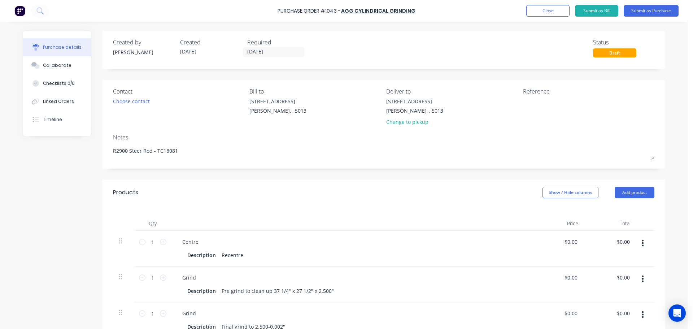
type textarea "R2900 Steer Rod - TC18081"
click at [341, 187] on div "Products Show / Hide columns Add product" at bounding box center [383, 192] width 563 height 26
click at [644, 9] on button "Submit as Purchase" at bounding box center [651, 11] width 55 height 12
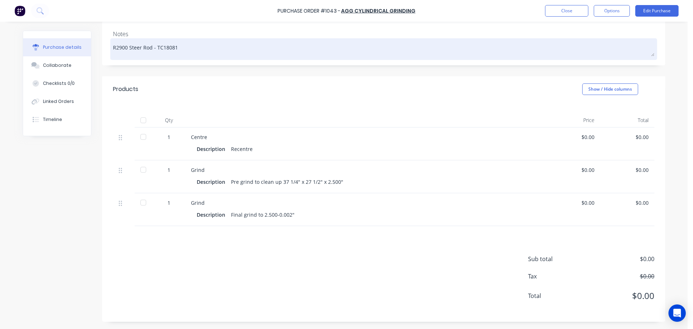
scroll to position [100, 0]
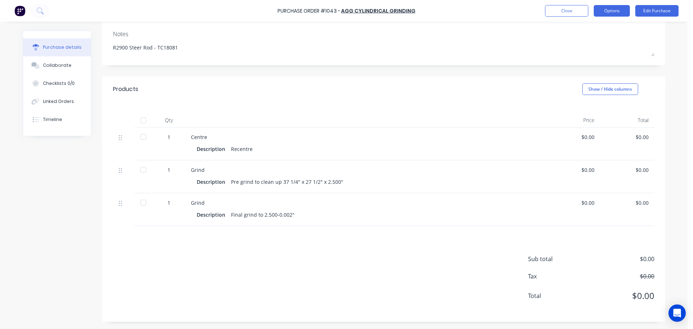
click at [621, 12] on button "Options" at bounding box center [612, 11] width 36 height 12
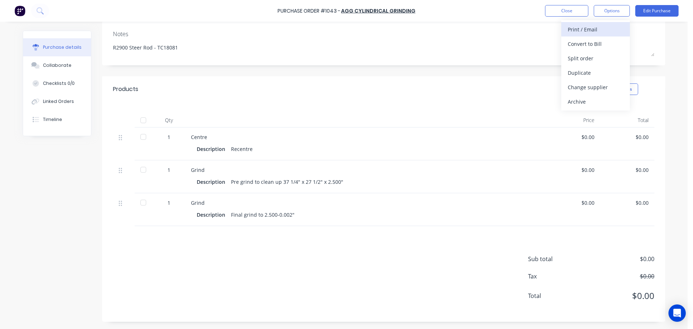
click at [603, 33] on div "Print / Email" at bounding box center [596, 29] width 56 height 10
click at [581, 56] on div "Without pricing" at bounding box center [596, 58] width 56 height 10
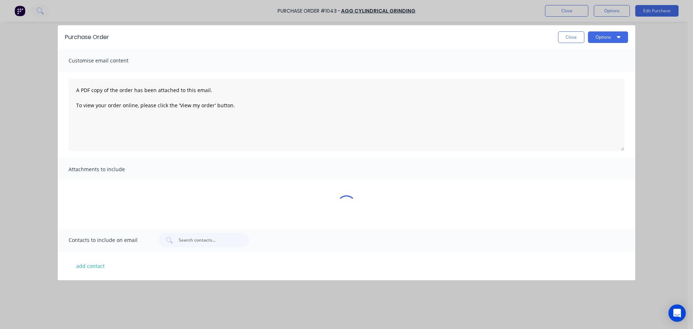
scroll to position [0, 0]
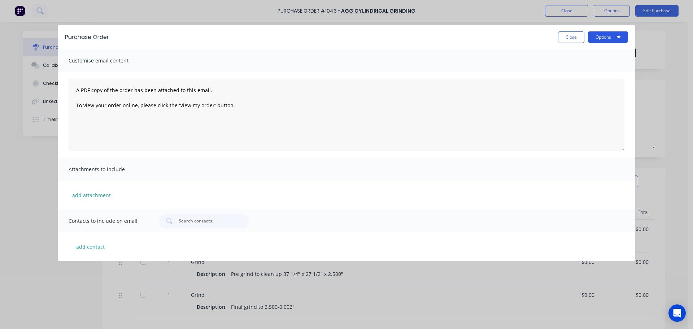
click at [606, 37] on button "Options" at bounding box center [608, 37] width 40 height 12
click at [596, 53] on div "Print" at bounding box center [594, 55] width 56 height 10
click at [564, 39] on button "Close" at bounding box center [571, 37] width 26 height 12
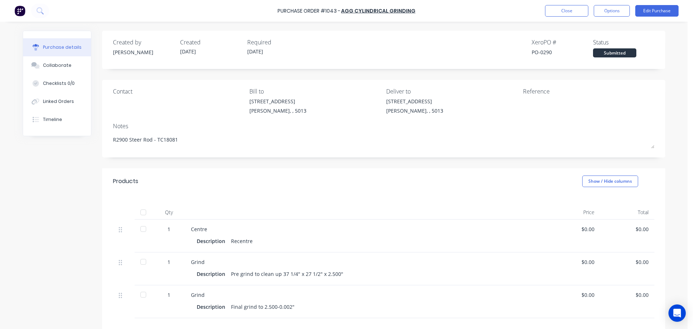
click at [566, 17] on div "Purchase Order #1043 - AGG Cylindrical Grinding Close Options Edit Purchase" at bounding box center [346, 11] width 693 height 22
click at [567, 13] on button "Close" at bounding box center [566, 11] width 43 height 12
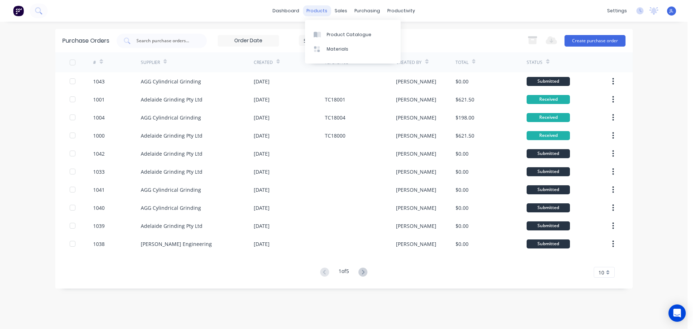
click at [323, 13] on div "products" at bounding box center [317, 10] width 28 height 11
click at [294, 13] on link "dashboard" at bounding box center [286, 10] width 34 height 11
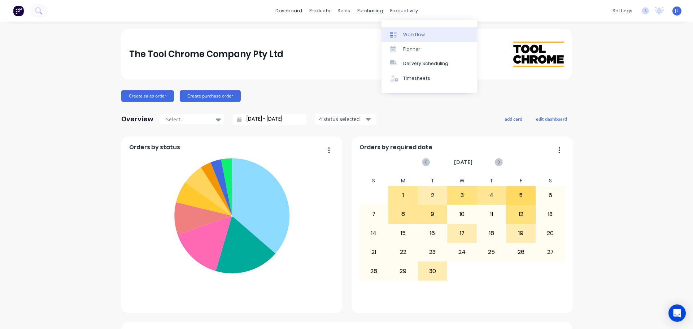
click at [407, 29] on link "Workflow" at bounding box center [429, 34] width 96 height 14
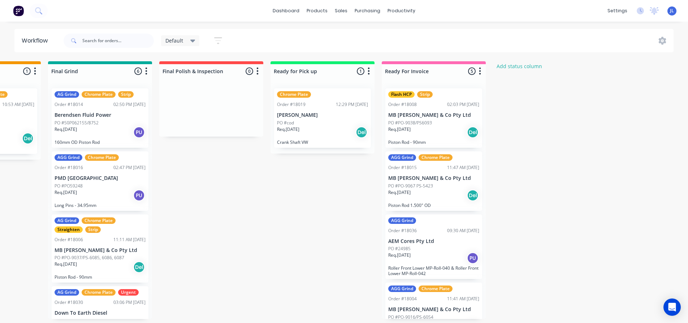
scroll to position [0, 757]
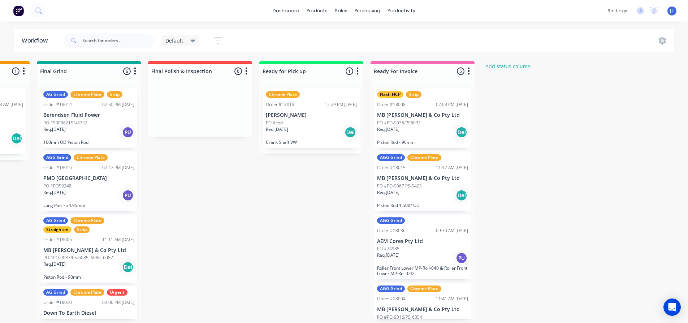
click at [194, 39] on icon at bounding box center [192, 41] width 5 height 8
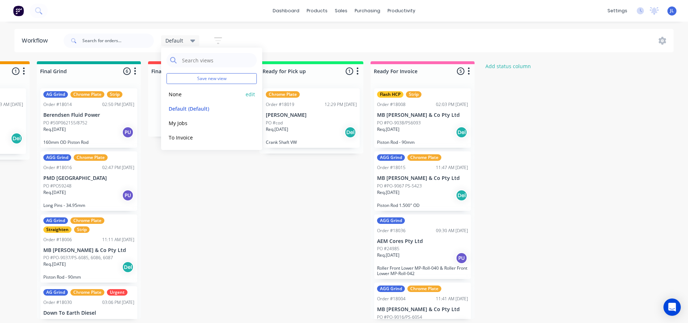
click at [188, 95] on button "None" at bounding box center [204, 94] width 77 height 8
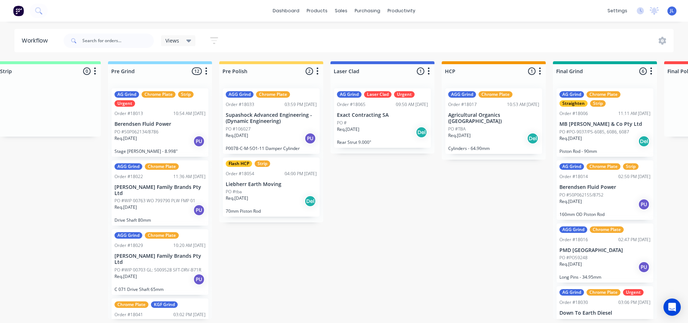
scroll to position [0, 569]
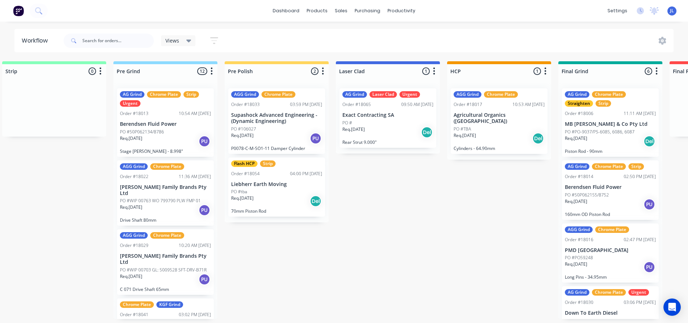
click at [185, 41] on div "Views" at bounding box center [178, 41] width 26 height 6
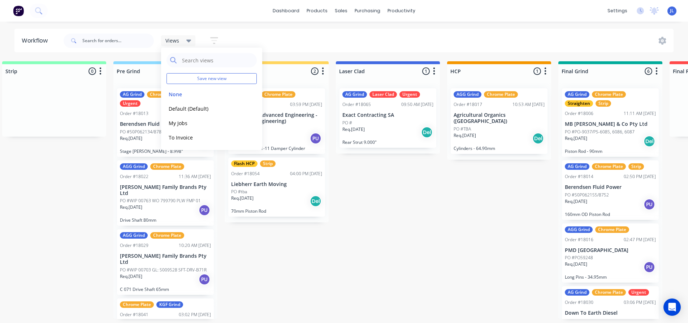
click at [185, 41] on div "Views" at bounding box center [178, 41] width 26 height 6
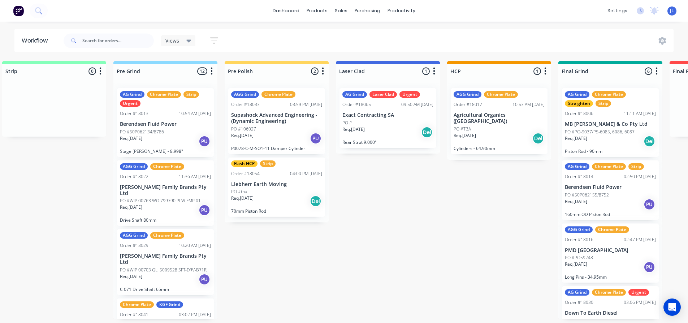
click at [215, 41] on icon "button" at bounding box center [214, 40] width 6 height 1
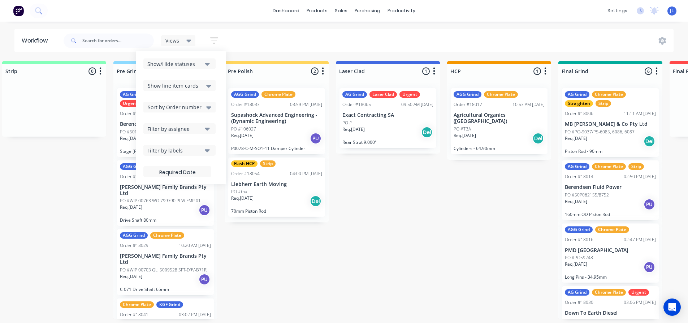
click at [201, 63] on div "Show/Hide statuses" at bounding box center [174, 64] width 54 height 8
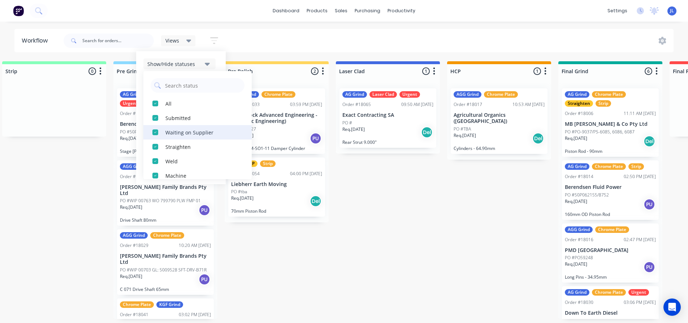
click at [155, 132] on div "button" at bounding box center [155, 132] width 14 height 14
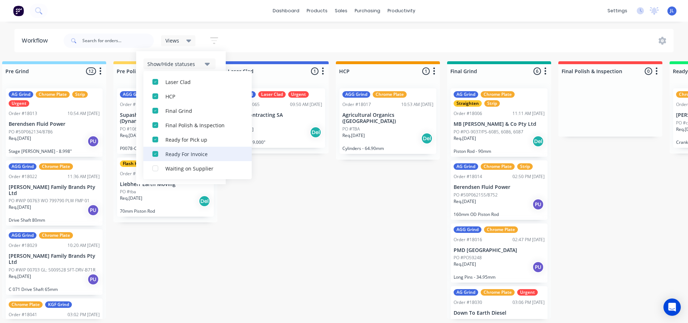
scroll to position [1, 569]
click at [286, 212] on div "Submitted 0 Status colour #273444 hex #273444 Save Cancel Summaries Total order…" at bounding box center [288, 190] width 1727 height 258
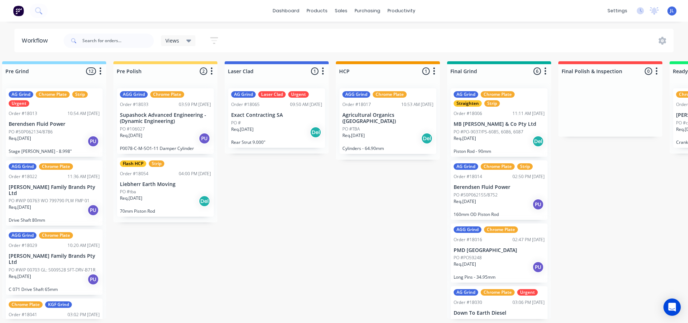
click at [190, 41] on icon at bounding box center [188, 41] width 5 height 3
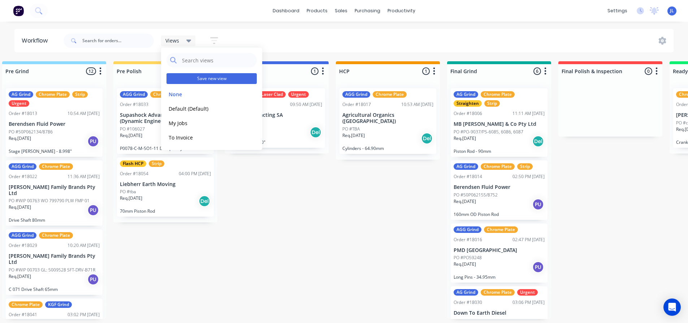
click at [209, 79] on button "Save new view" at bounding box center [211, 78] width 90 height 11
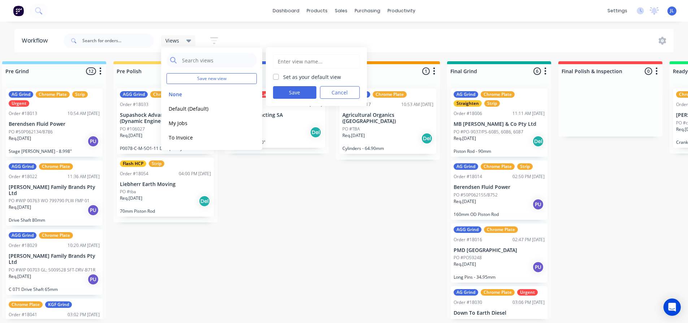
click at [286, 63] on input "text" at bounding box center [316, 62] width 79 height 14
type input "Default 1"
click at [283, 77] on label "Set as your default view" at bounding box center [312, 77] width 58 height 8
click at [276, 77] on input "Set as your default view" at bounding box center [276, 76] width 6 height 7
checkbox input "true"
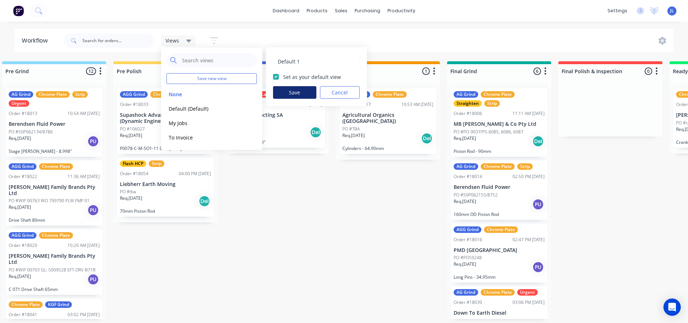
click at [285, 90] on button "Save" at bounding box center [294, 92] width 43 height 13
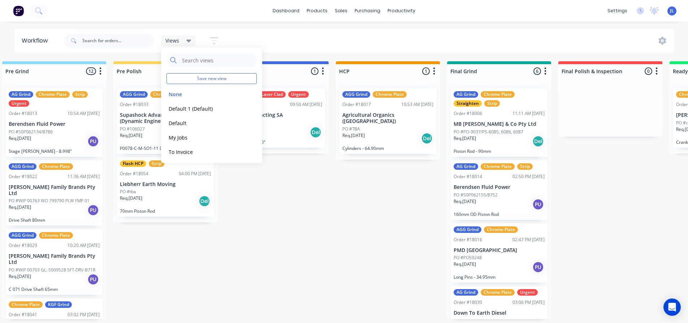
click at [342, 243] on div "Submitted 0 Status colour #273444 hex #273444 Save Cancel Summaries Total order…" at bounding box center [288, 190] width 1727 height 258
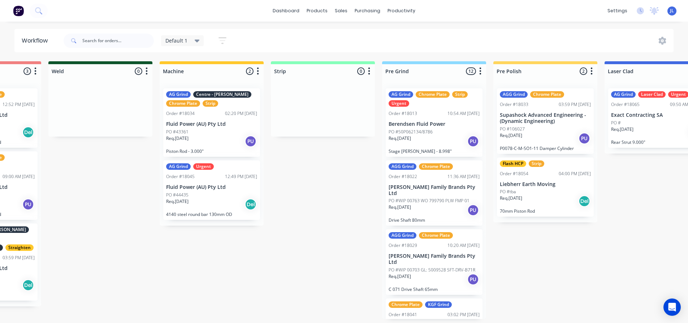
scroll to position [0, 427]
